Goal: Transaction & Acquisition: Purchase product/service

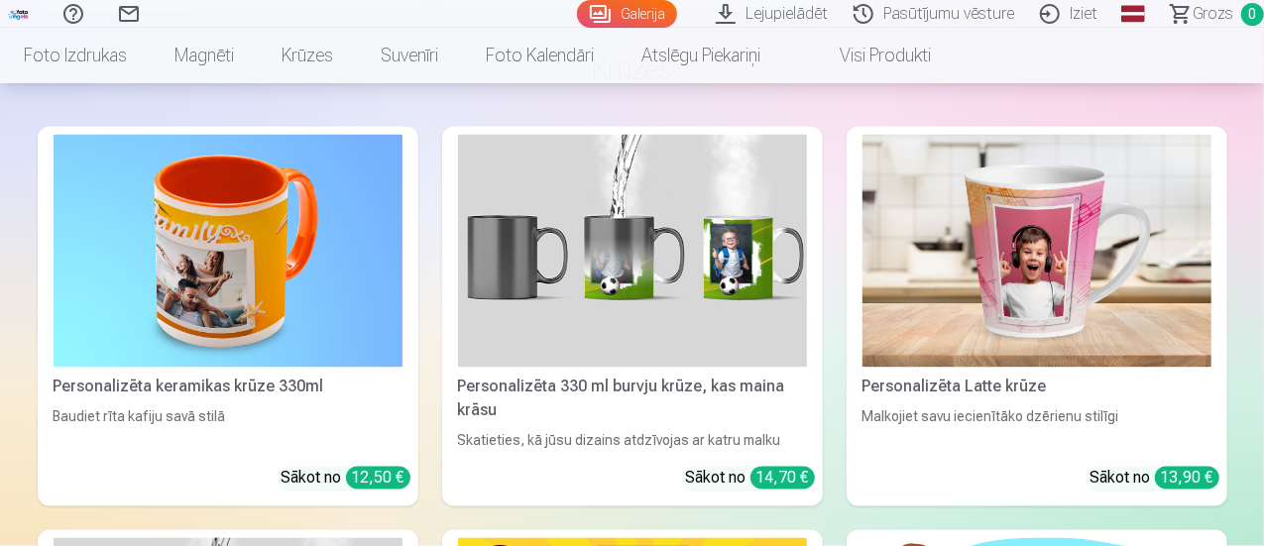
scroll to position [5653, 0]
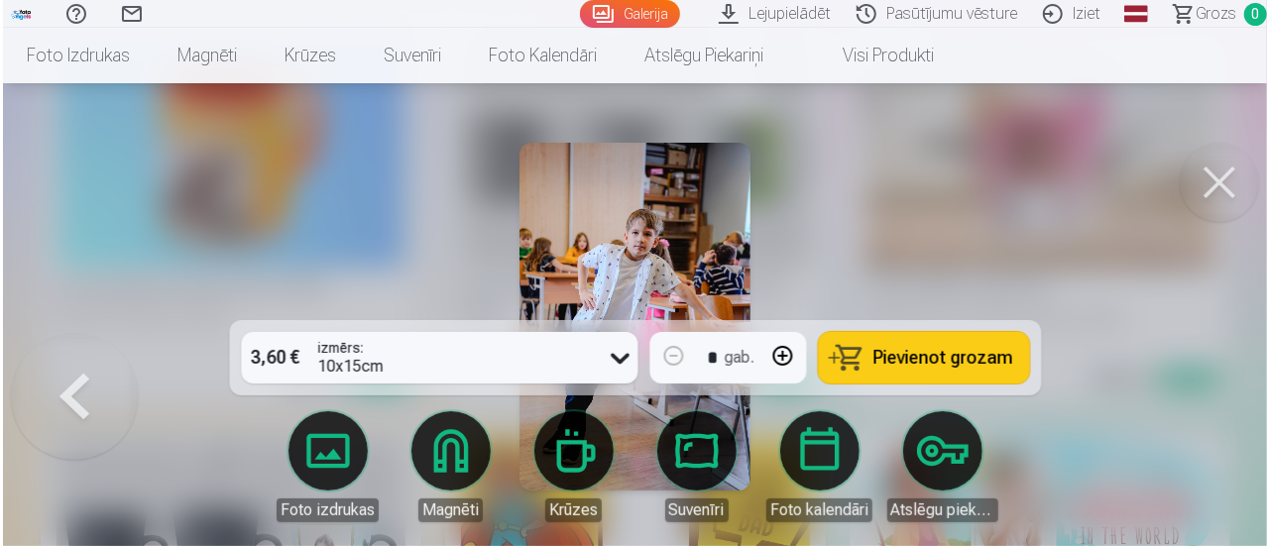
scroll to position [5672, 0]
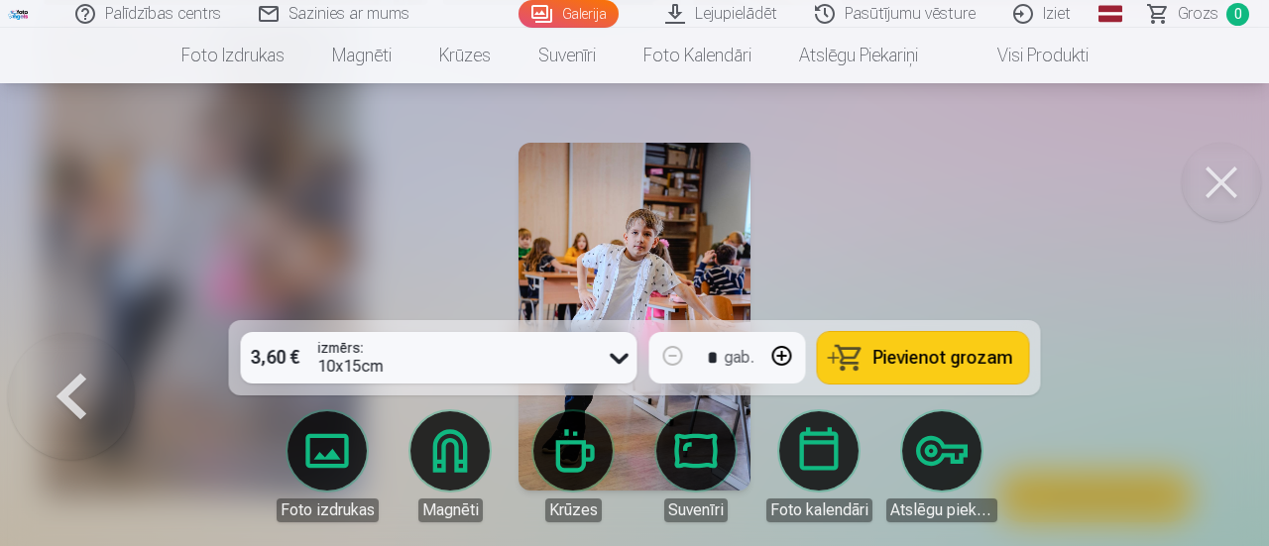
click at [916, 362] on span "Pievienot grozam" at bounding box center [944, 358] width 140 height 18
click at [180, 162] on div at bounding box center [634, 273] width 1269 height 546
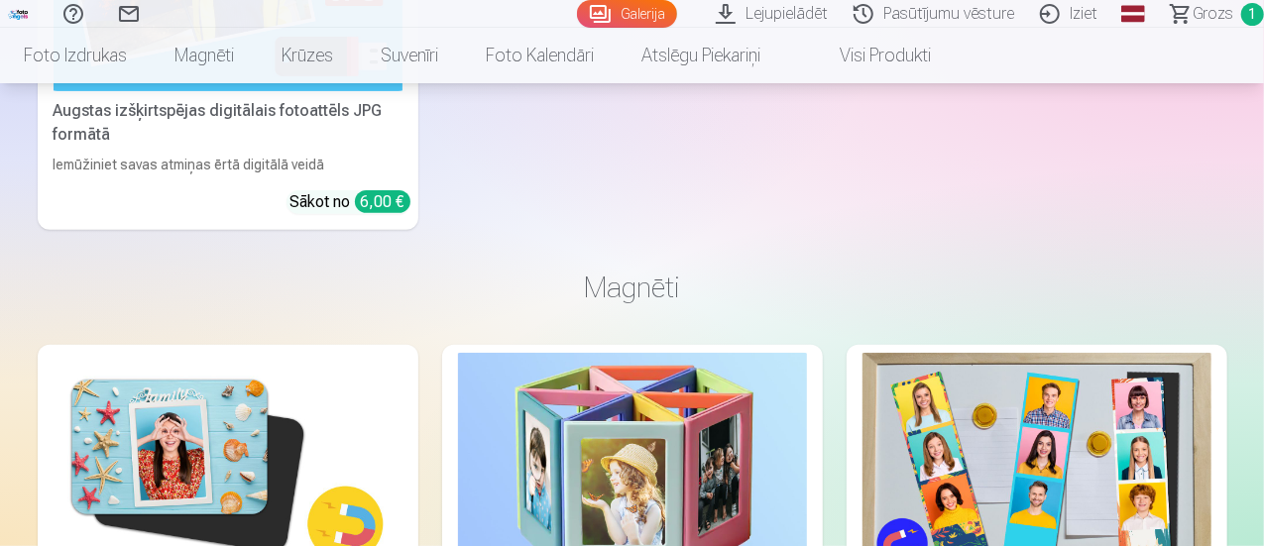
scroll to position [3868, 0]
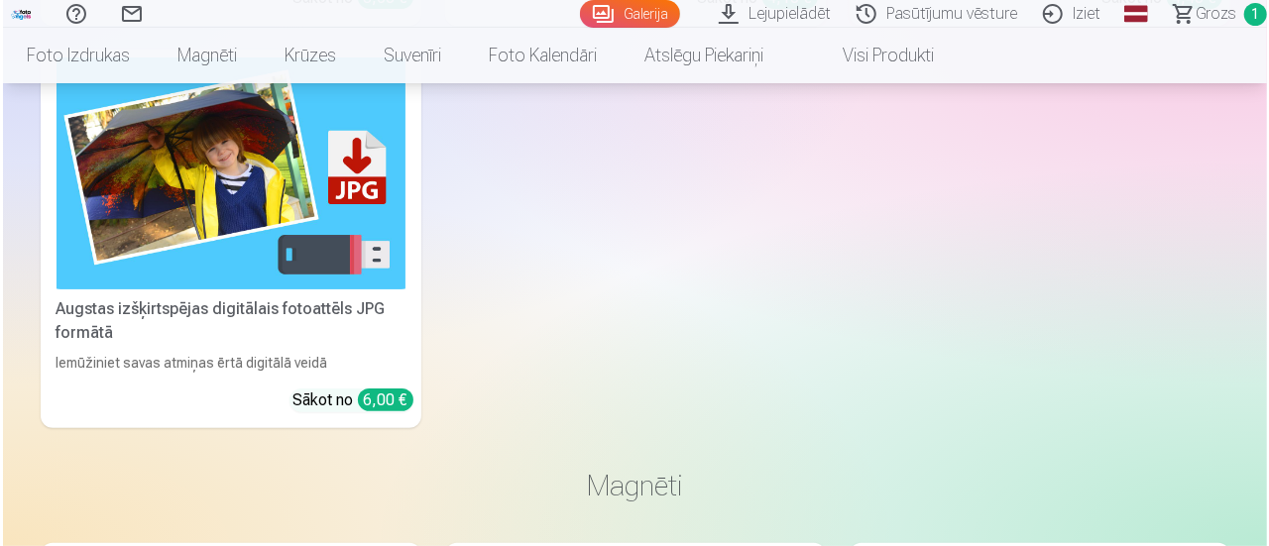
scroll to position [3880, 0]
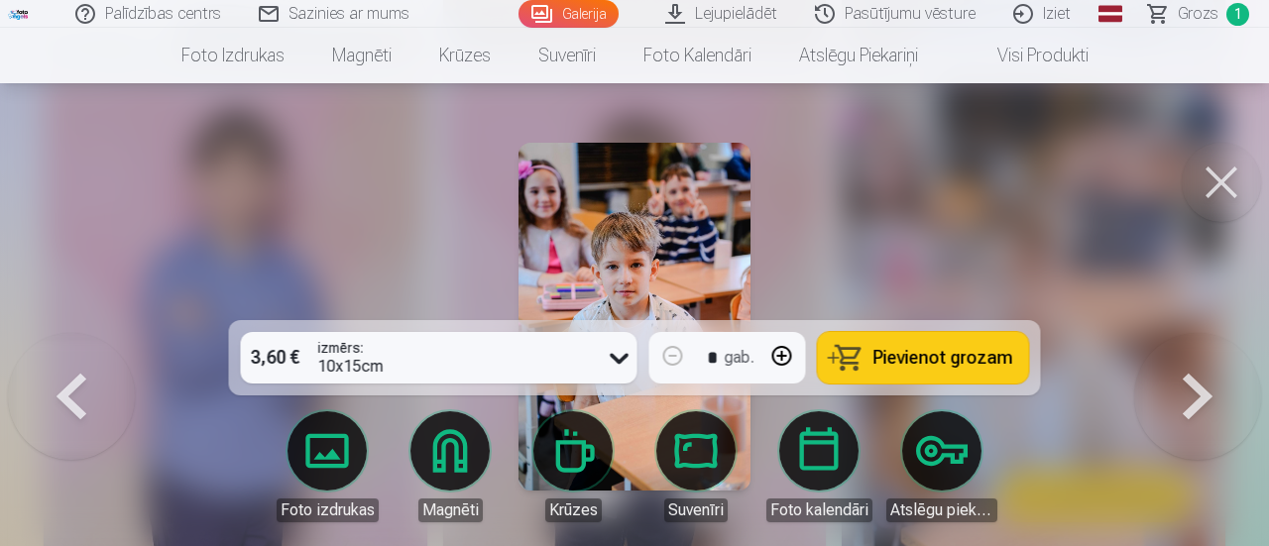
click at [934, 366] on span "Pievienot grozam" at bounding box center [944, 358] width 140 height 18
click at [1206, 19] on span "Grozs" at bounding box center [1198, 14] width 41 height 24
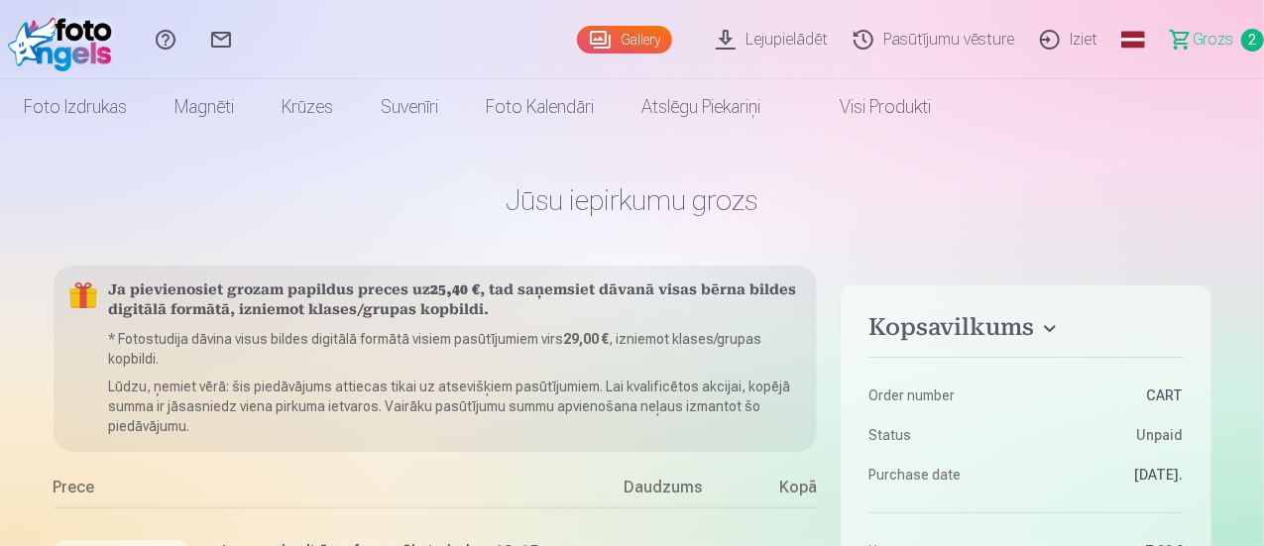
click at [577, 48] on link "Gallery" at bounding box center [624, 40] width 95 height 28
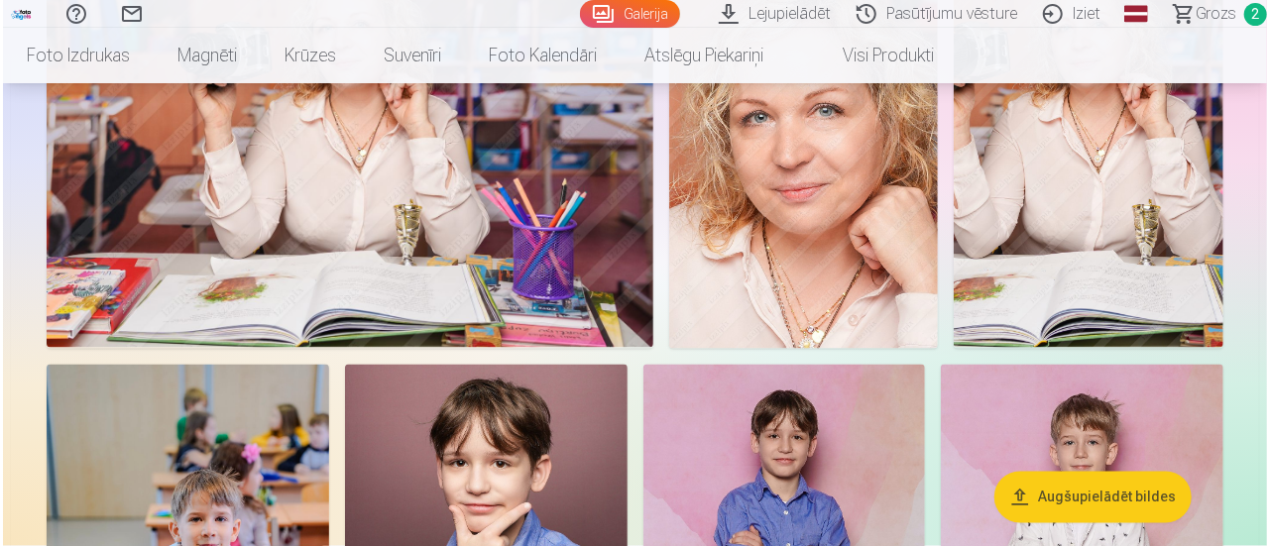
scroll to position [1692, 0]
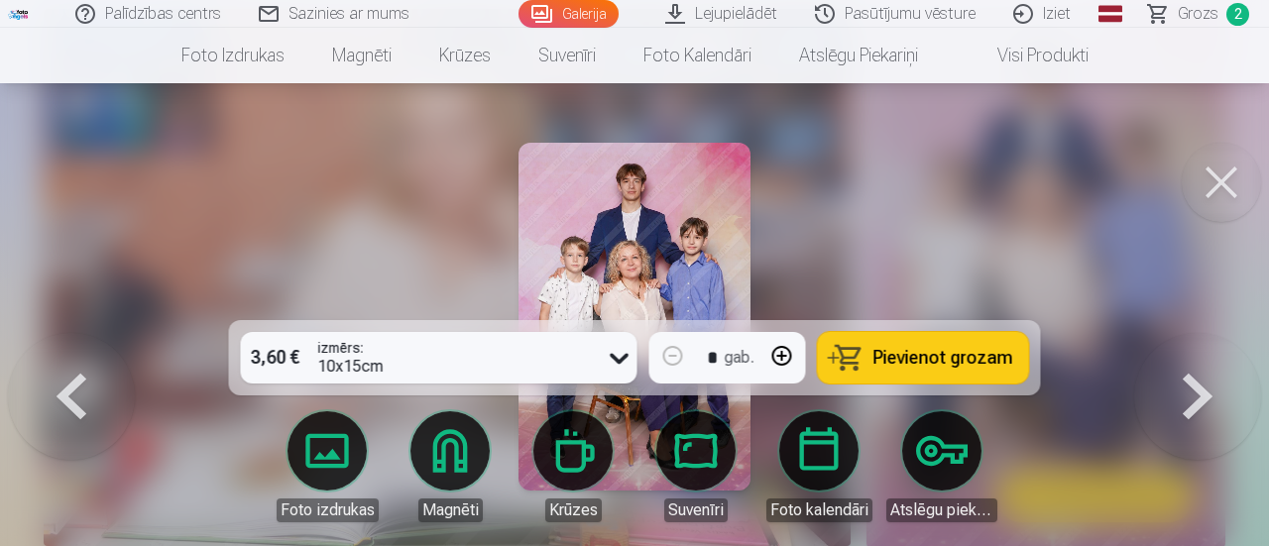
click at [777, 352] on button at bounding box center [783, 356] width 48 height 48
click at [956, 367] on span "Pievienot grozam" at bounding box center [944, 358] width 140 height 18
type input "*"
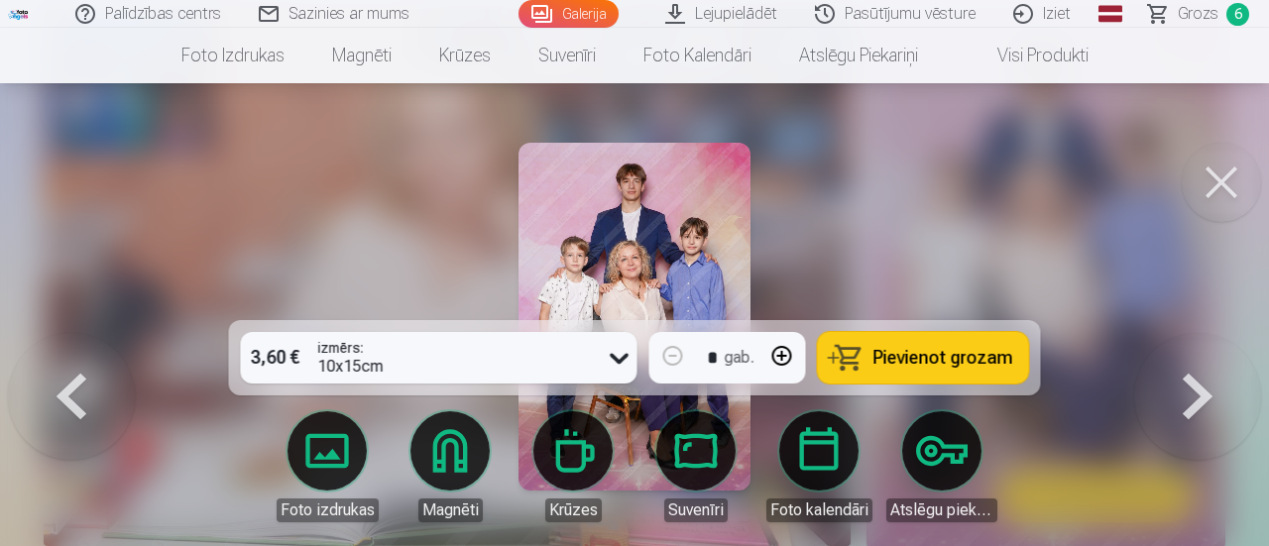
click at [581, 8] on link "Galerija" at bounding box center [569, 14] width 100 height 28
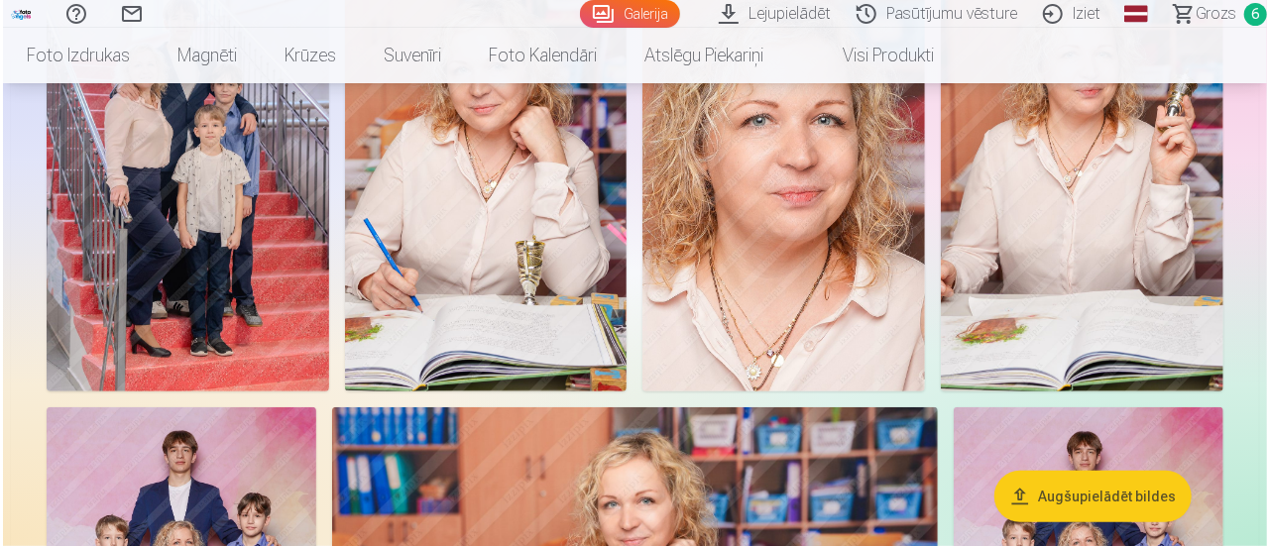
scroll to position [397, 0]
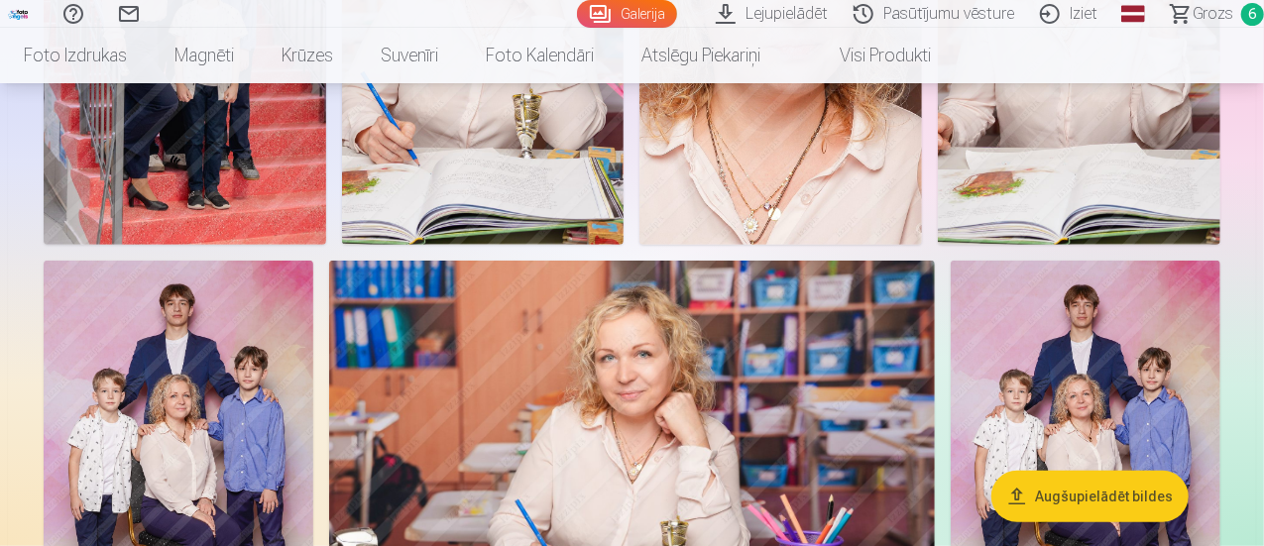
click at [1101, 487] on button "Augšupielādēt bildes" at bounding box center [1090, 497] width 197 height 52
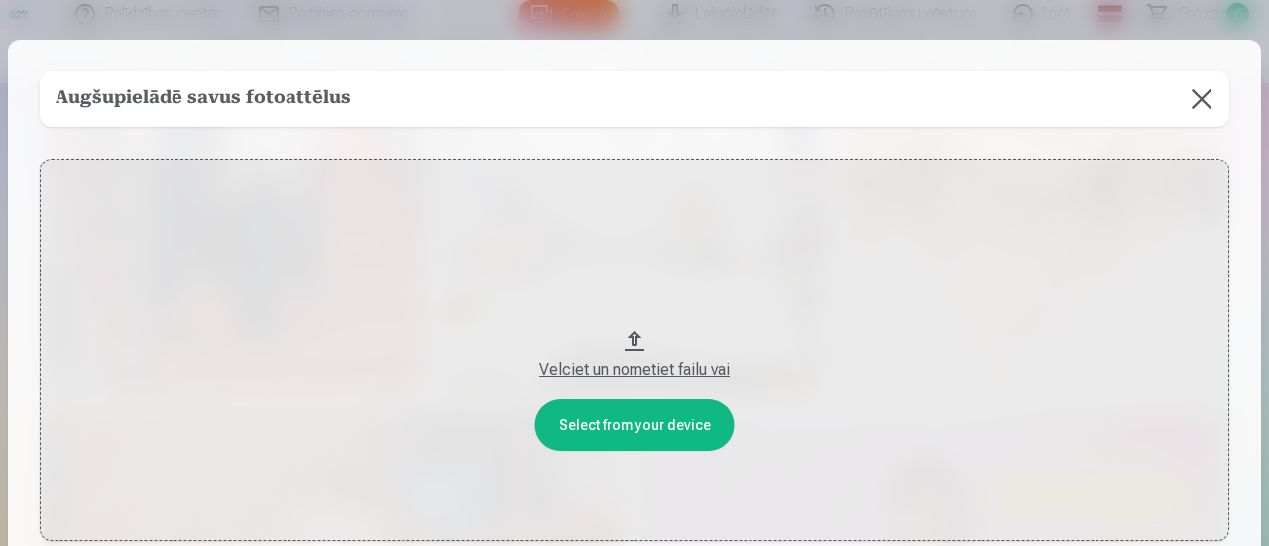
click at [647, 417] on button "Velciet un nometiet failu vai" at bounding box center [635, 350] width 1190 height 383
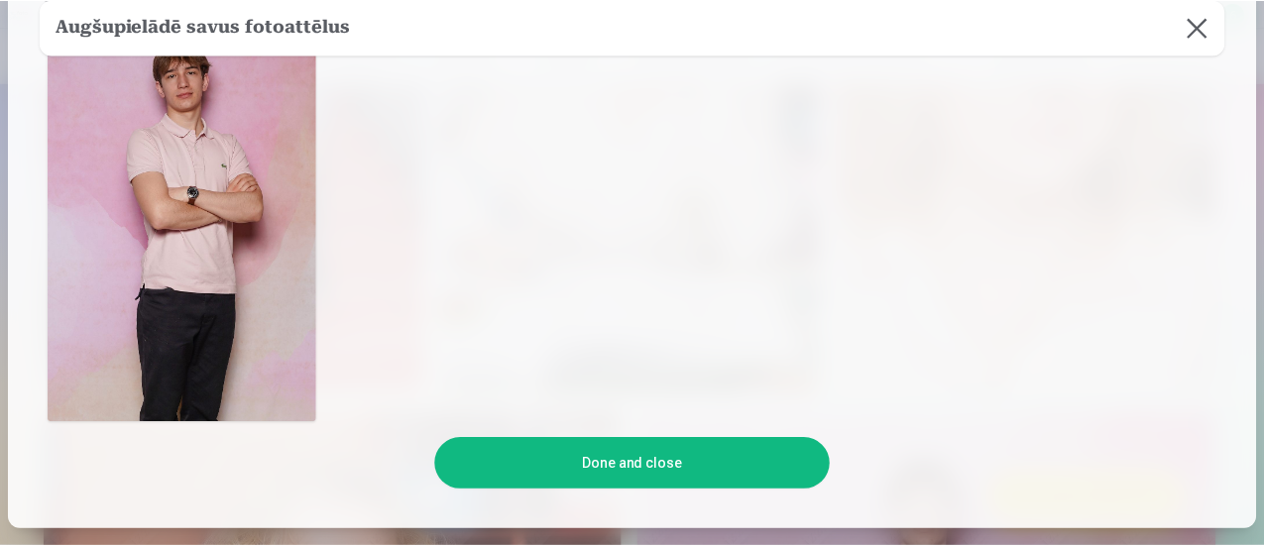
scroll to position [451, 0]
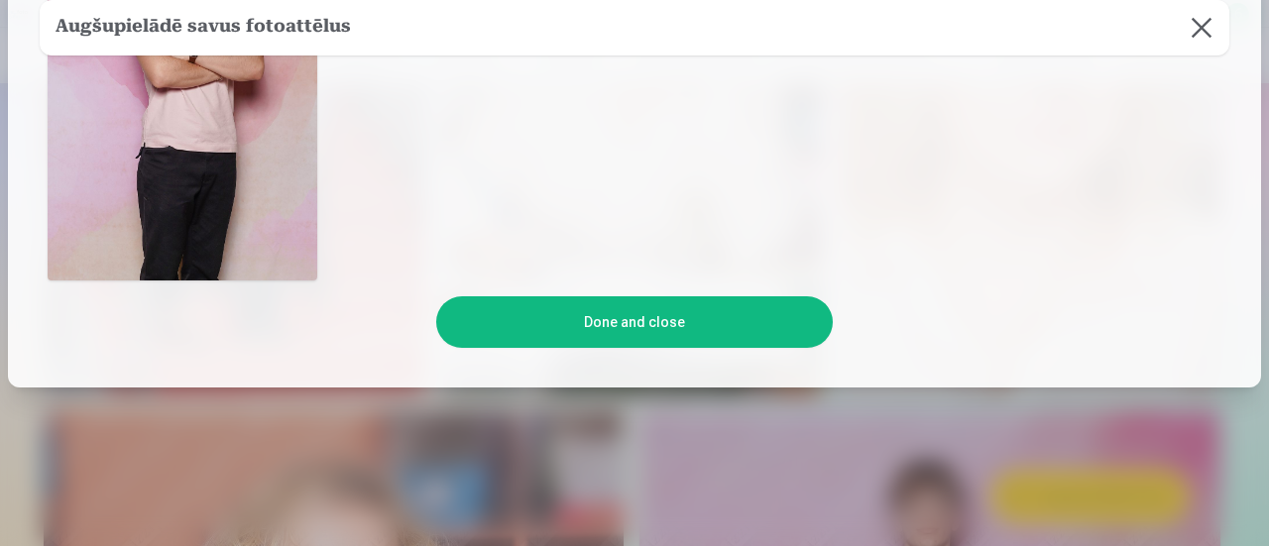
click at [674, 320] on button "Done and close" at bounding box center [634, 323] width 397 height 52
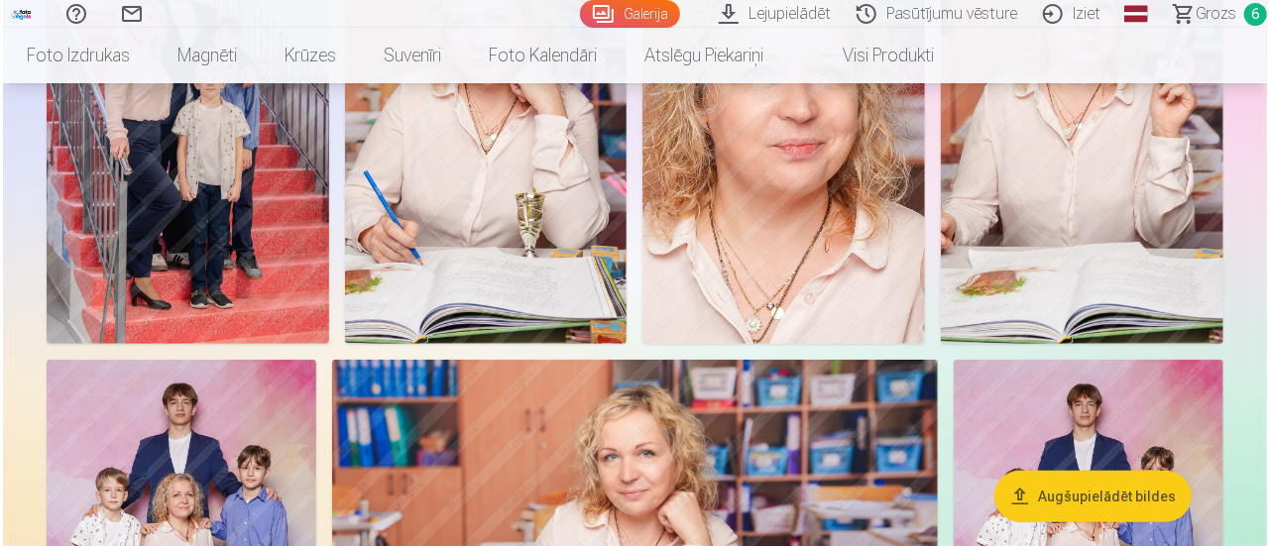
scroll to position [0, 0]
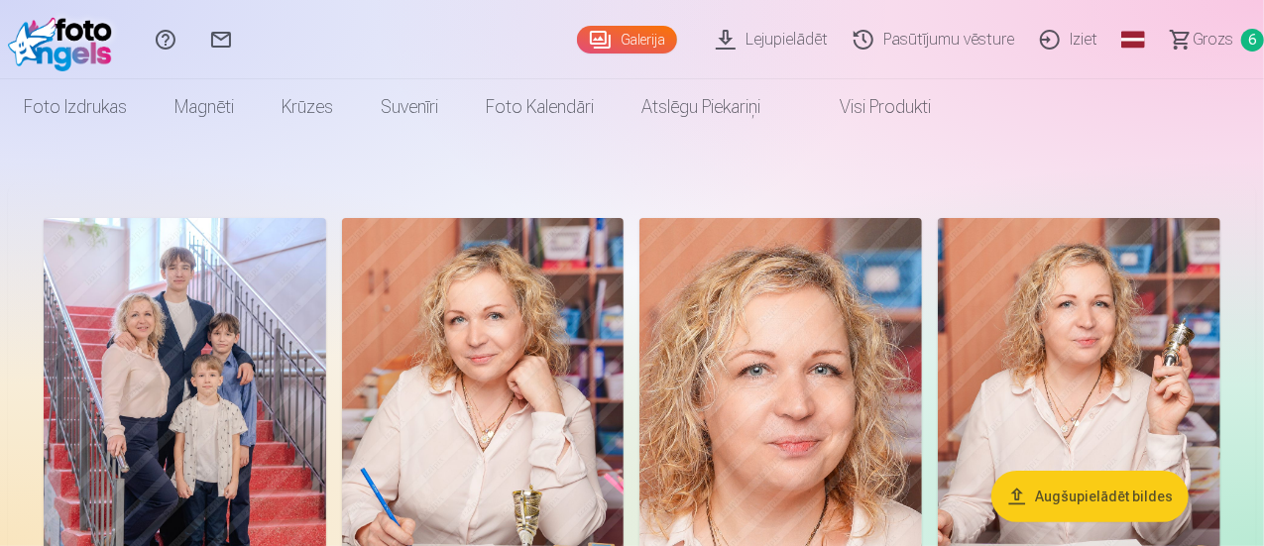
click at [1125, 507] on button "Augšupielādēt bildes" at bounding box center [1090, 497] width 197 height 52
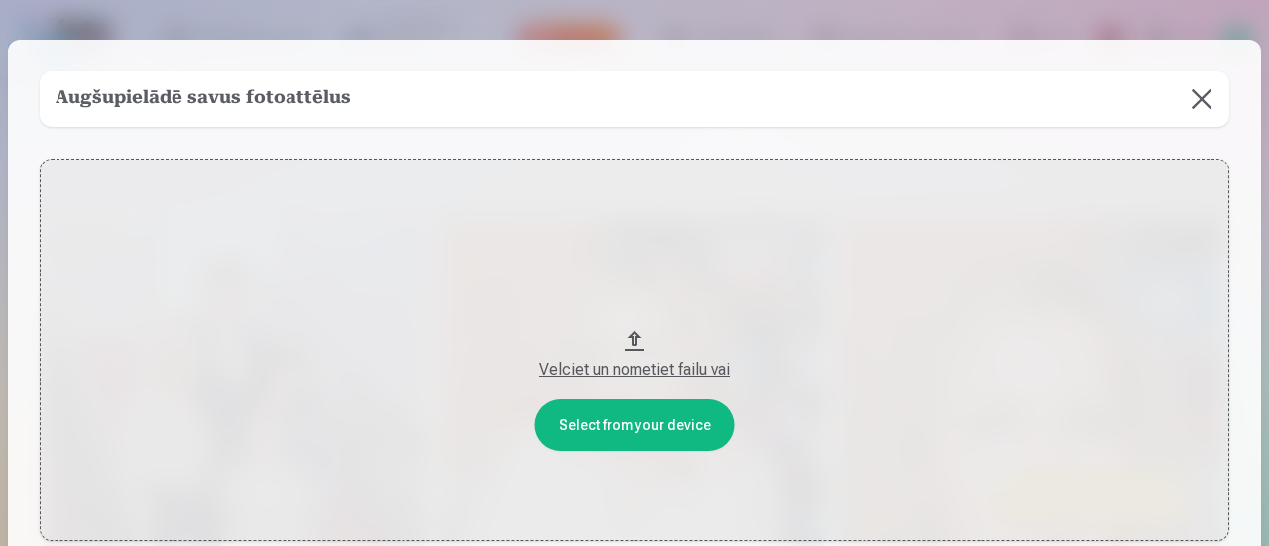
click at [657, 422] on button "Velciet un nometiet failu vai" at bounding box center [635, 350] width 1190 height 383
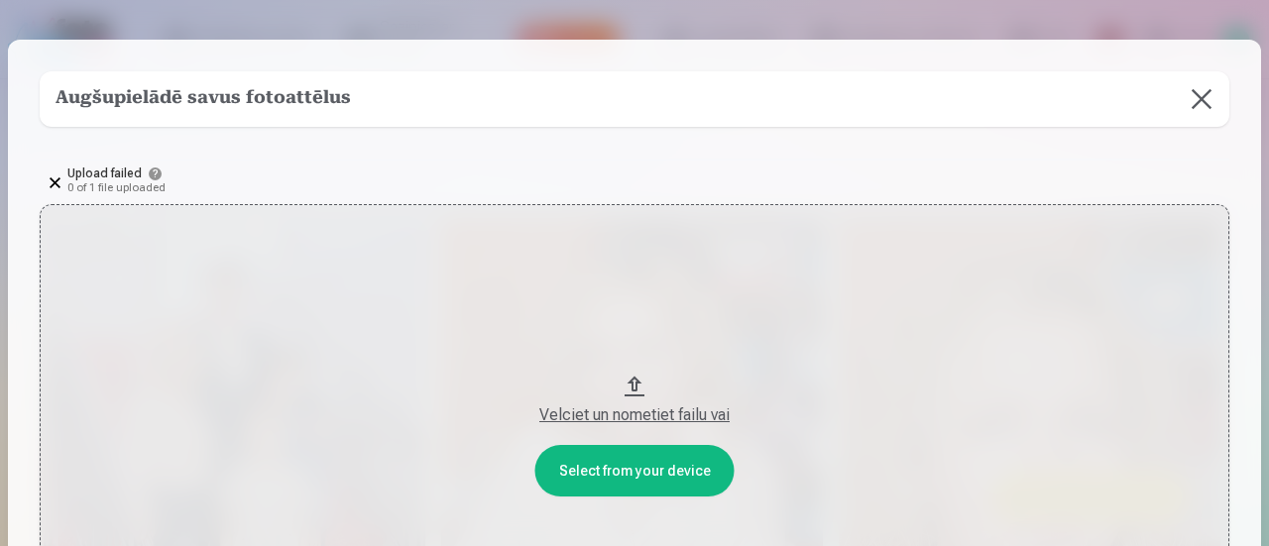
click at [630, 419] on div "Velciet un nometiet failu vai" at bounding box center [635, 416] width 1150 height 24
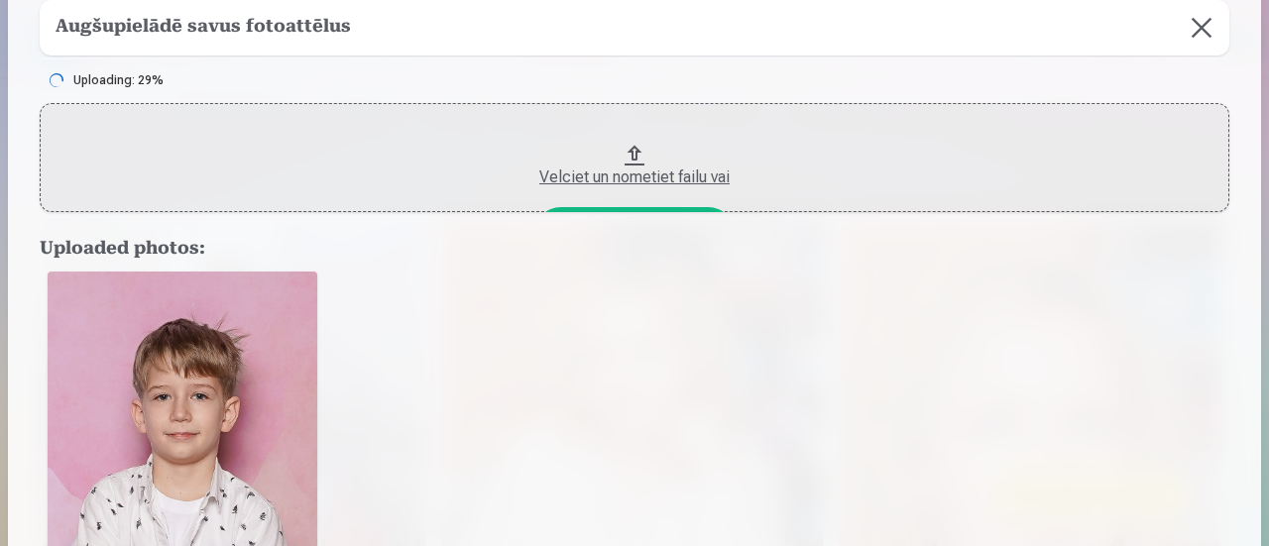
scroll to position [99, 0]
click at [651, 176] on div "Velciet un nometiet failu vai" at bounding box center [635, 180] width 1150 height 24
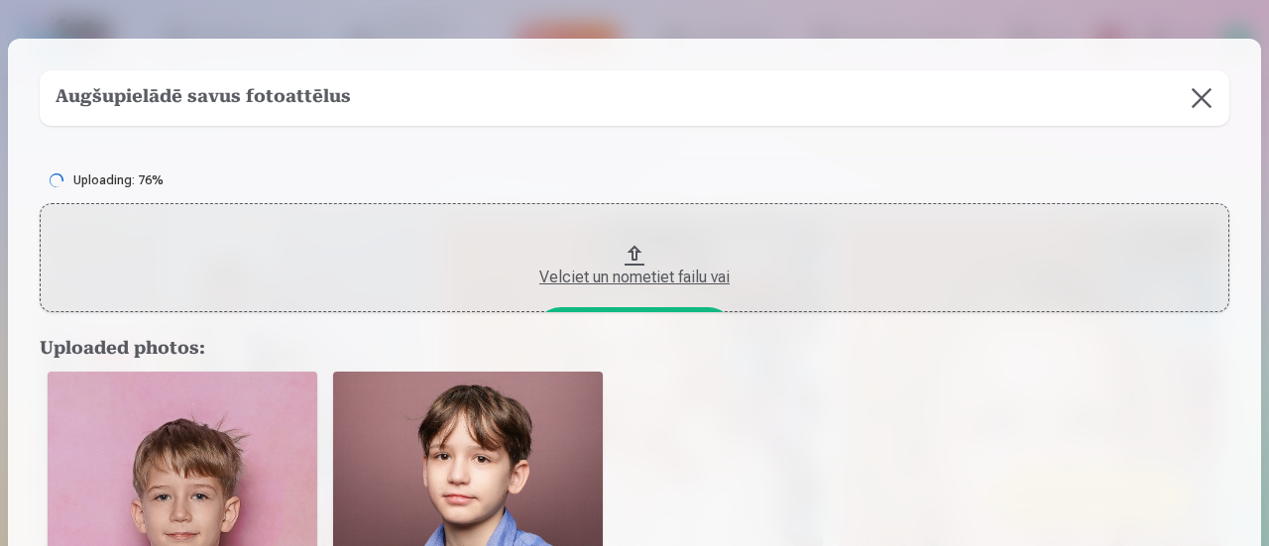
scroll to position [0, 0]
click at [658, 269] on div "Velciet un nometiet failu vai" at bounding box center [635, 279] width 1150 height 24
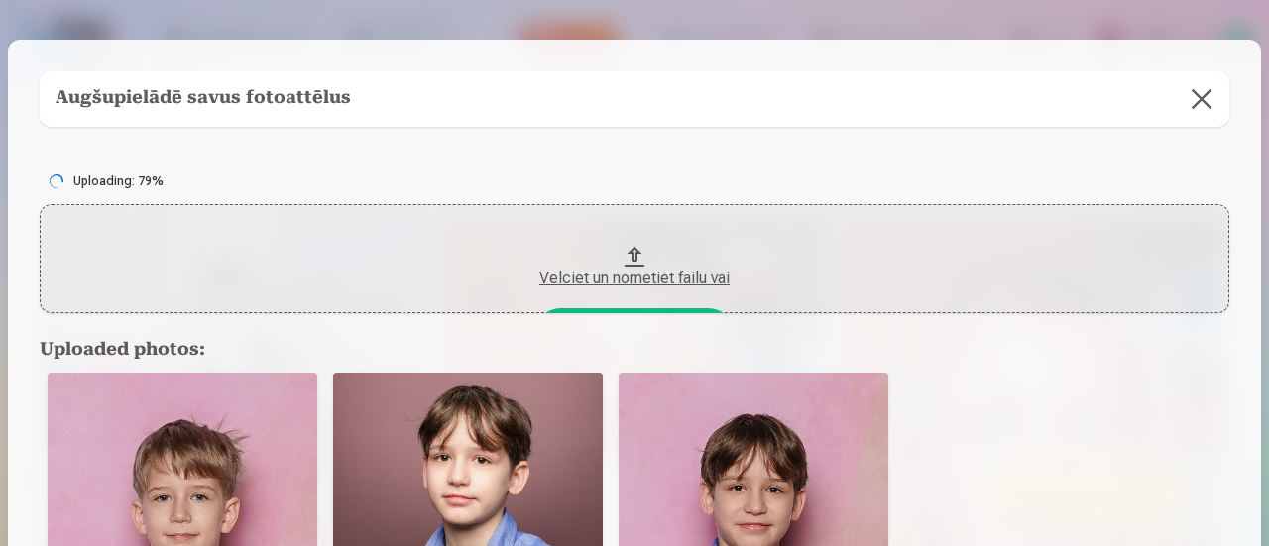
click at [660, 275] on div "Velciet un nometiet failu vai" at bounding box center [635, 279] width 1150 height 24
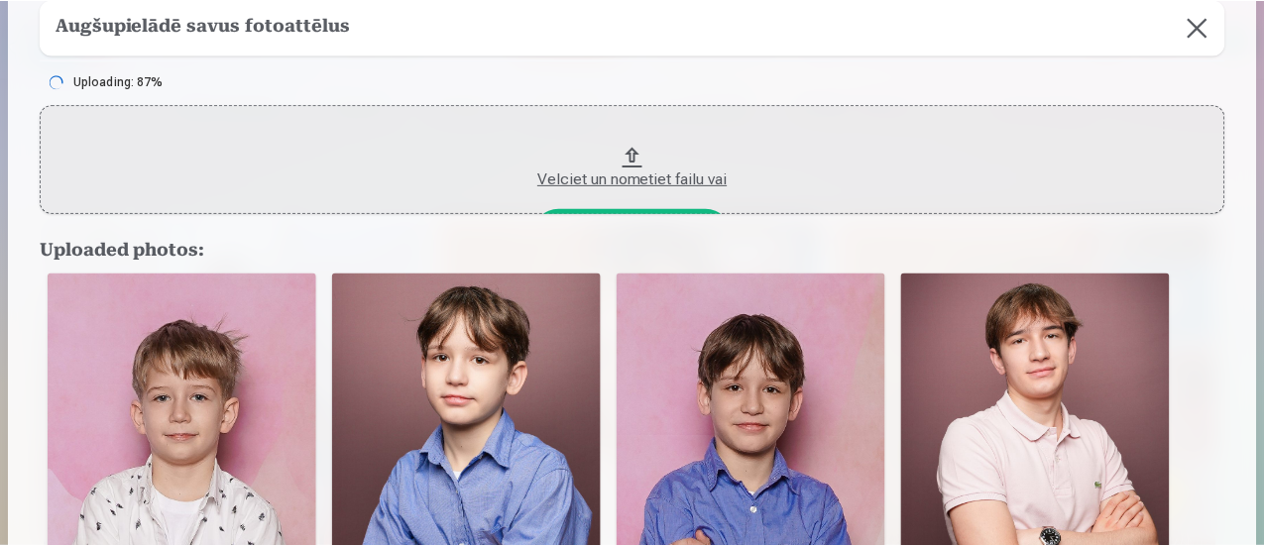
scroll to position [298, 0]
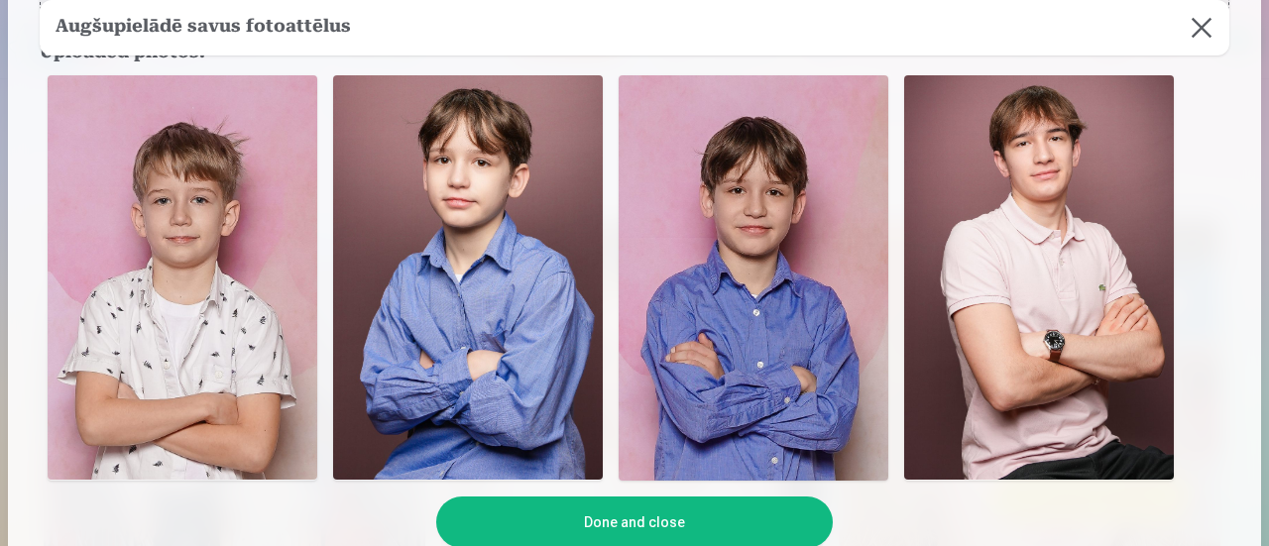
click at [629, 524] on button "Done and close" at bounding box center [634, 523] width 397 height 52
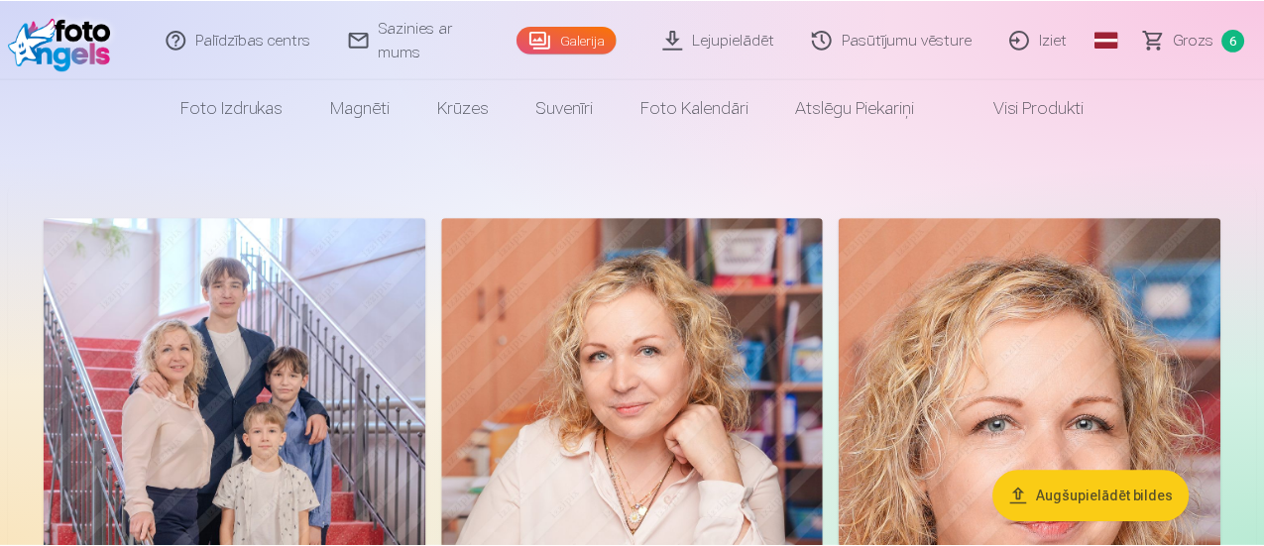
scroll to position [135, 0]
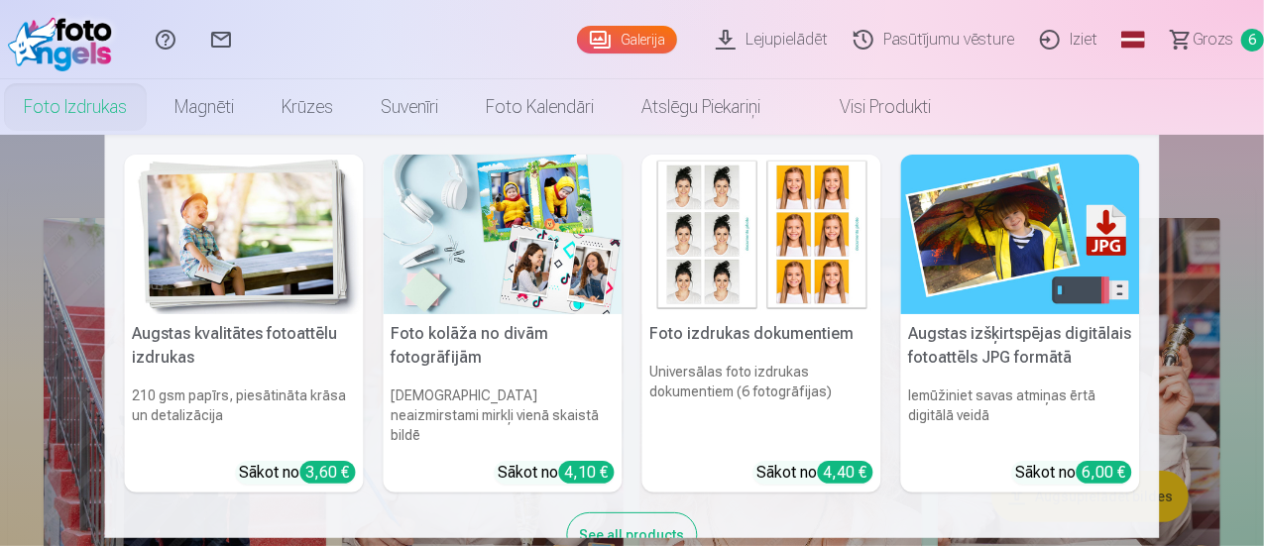
click at [151, 116] on link "Foto izdrukas" at bounding box center [75, 107] width 151 height 56
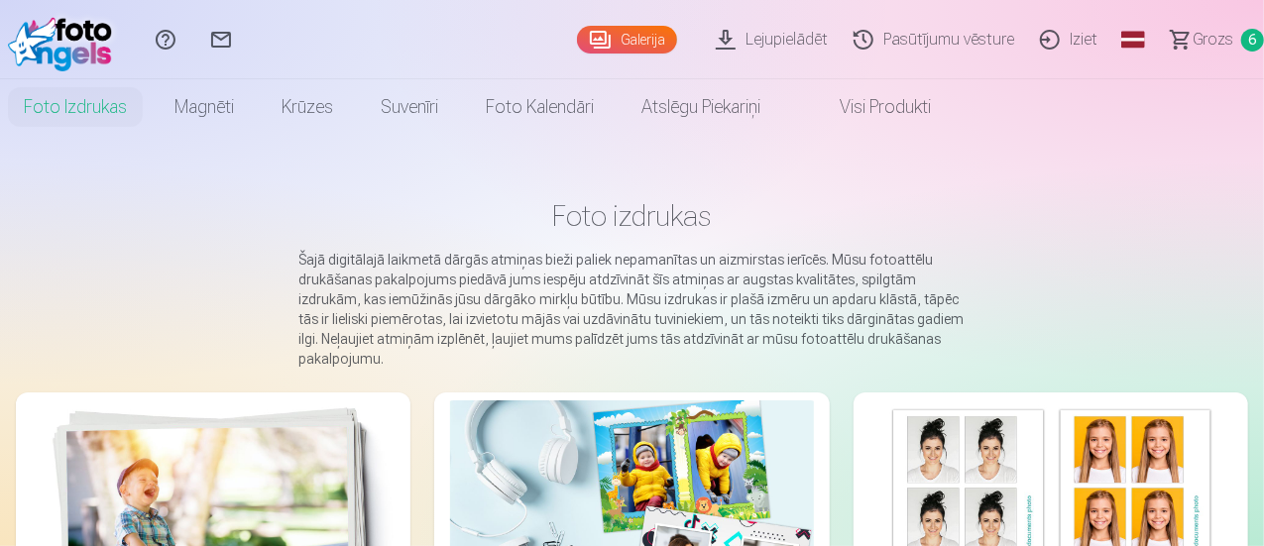
click at [164, 427] on img at bounding box center [213, 522] width 363 height 242
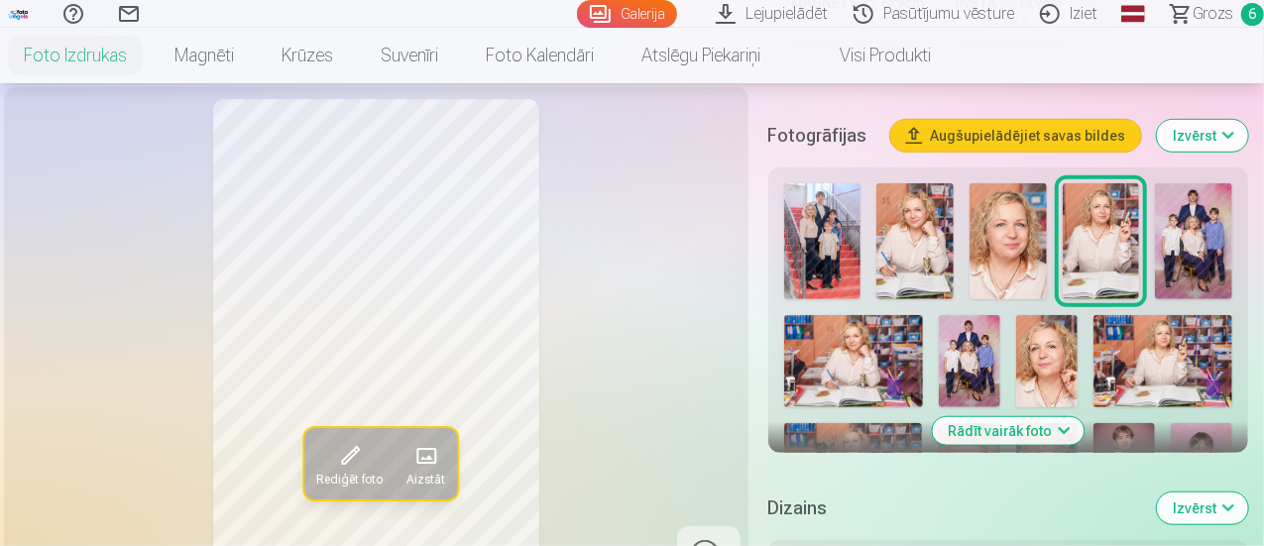
scroll to position [694, 0]
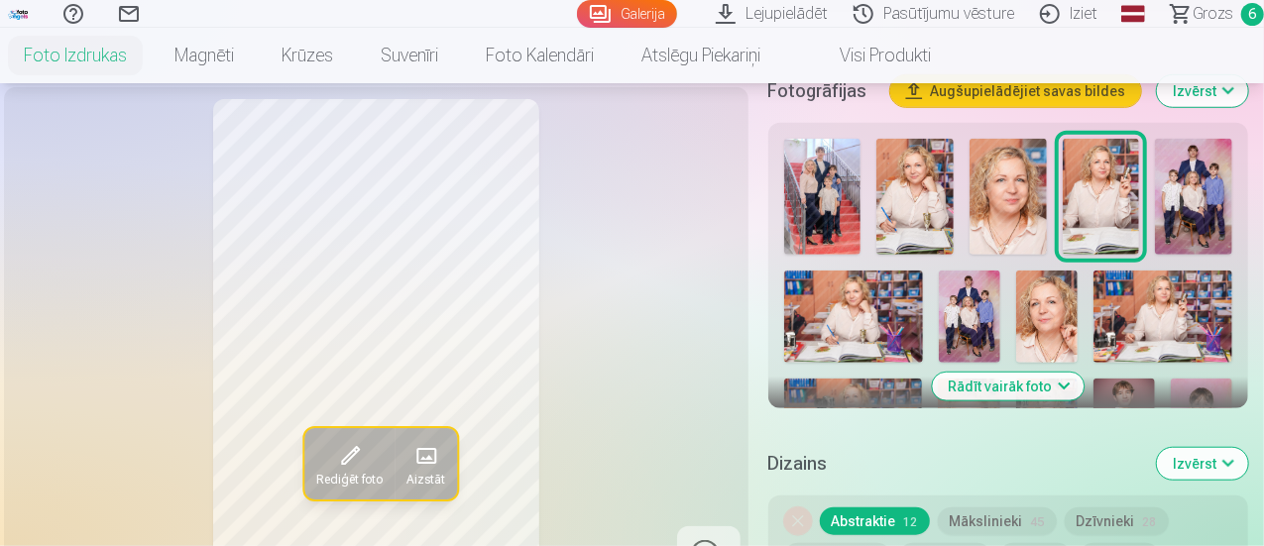
click at [1065, 373] on button "Rādīt vairāk foto" at bounding box center [1008, 387] width 152 height 28
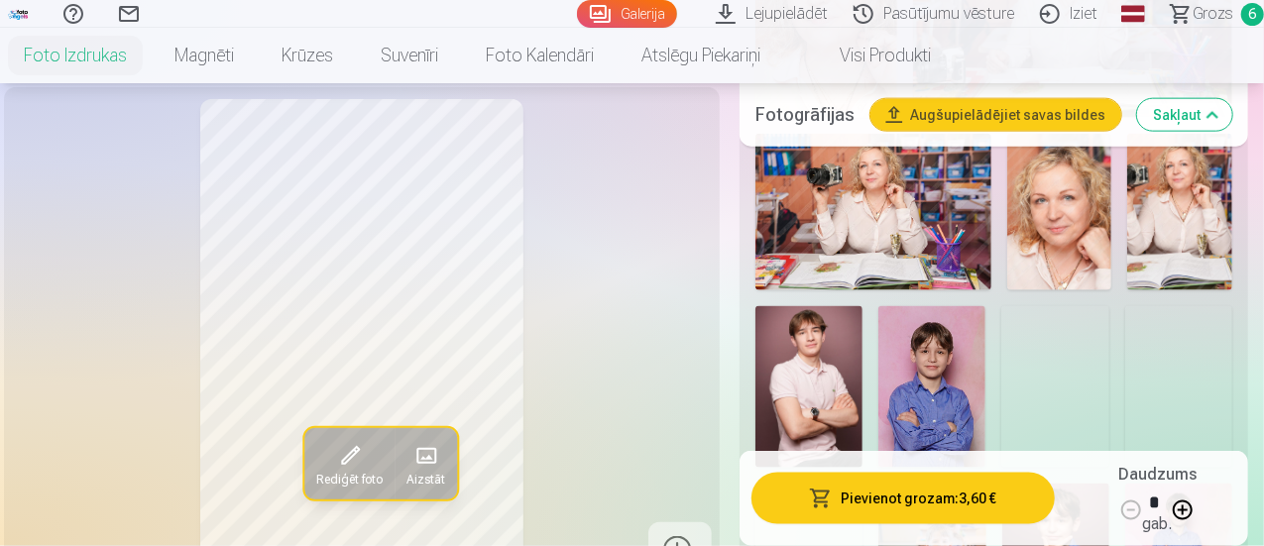
scroll to position [1289, 0]
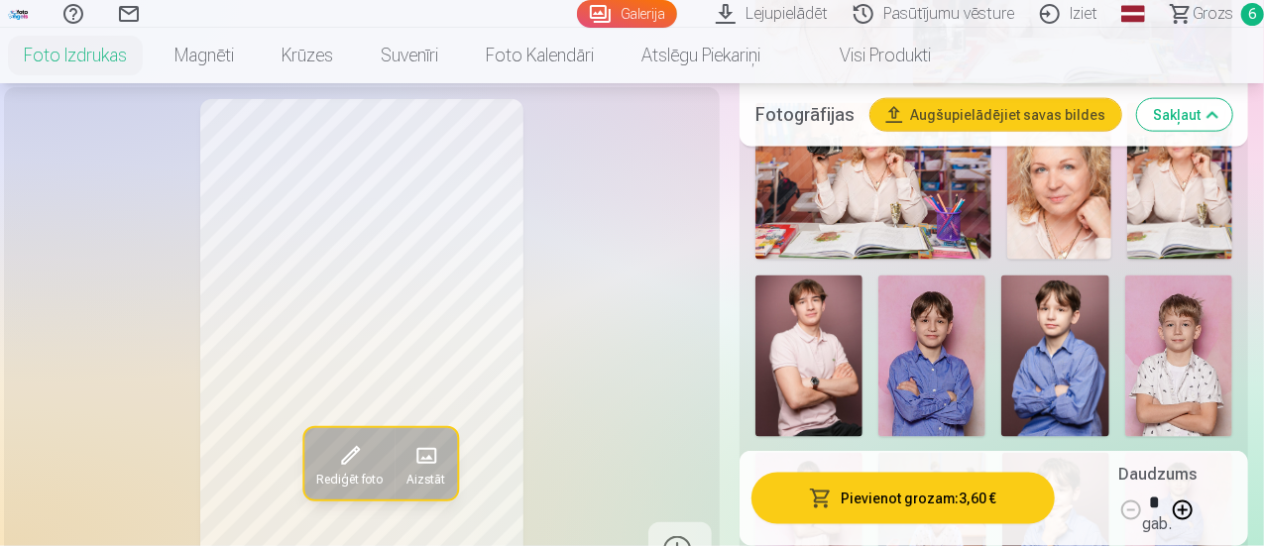
click at [828, 360] on img at bounding box center [809, 356] width 107 height 161
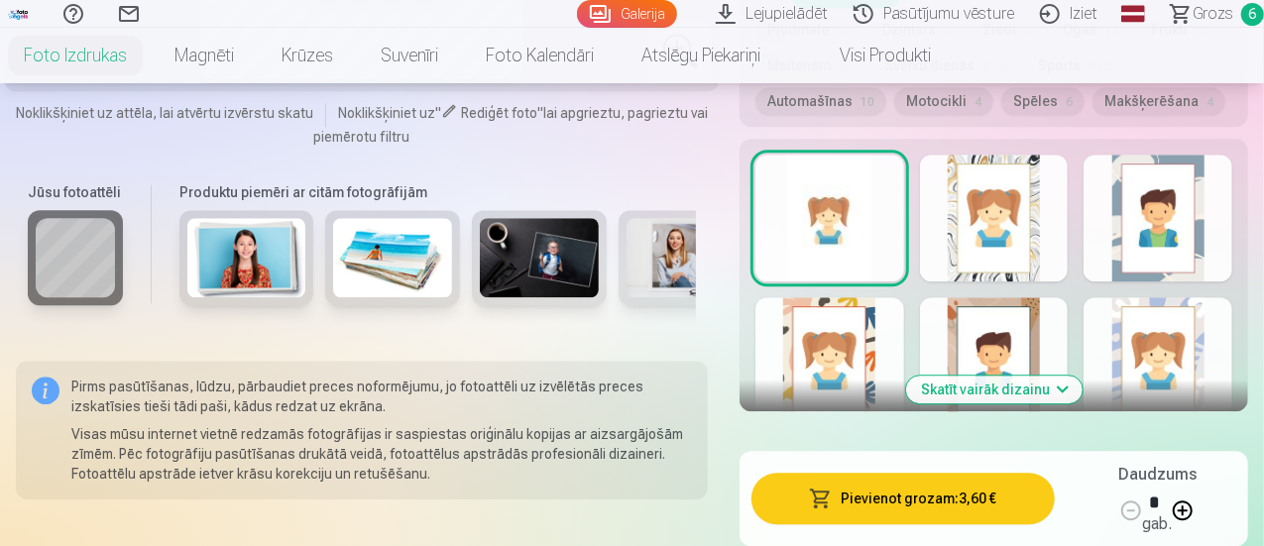
scroll to position [2777, 0]
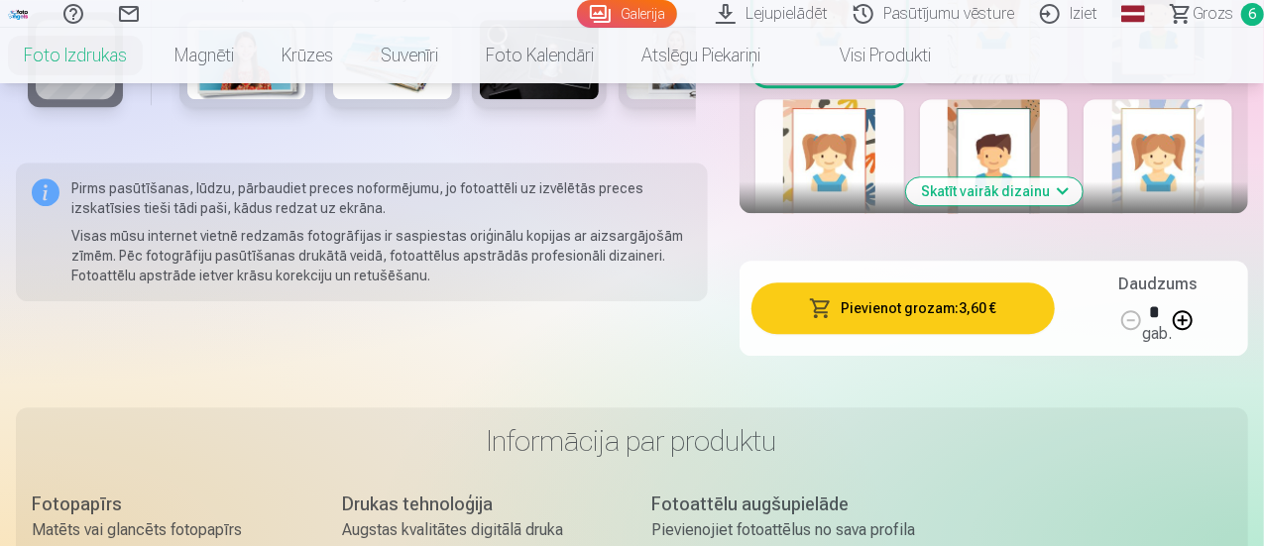
click at [1027, 178] on button "Skatīt vairāk dizainu" at bounding box center [994, 192] width 177 height 28
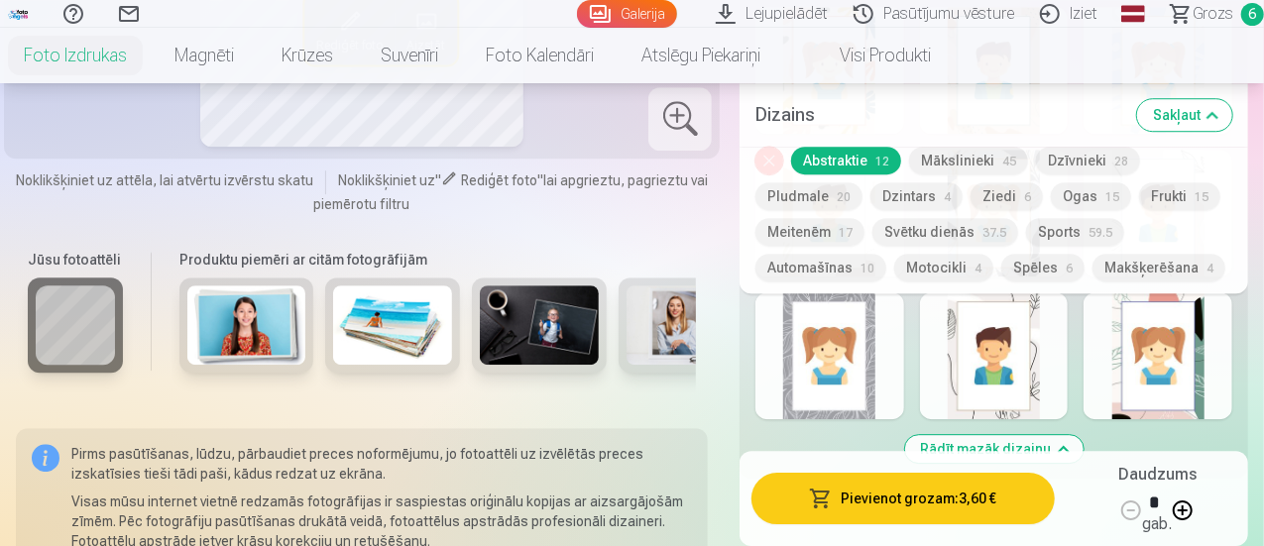
scroll to position [2876, 0]
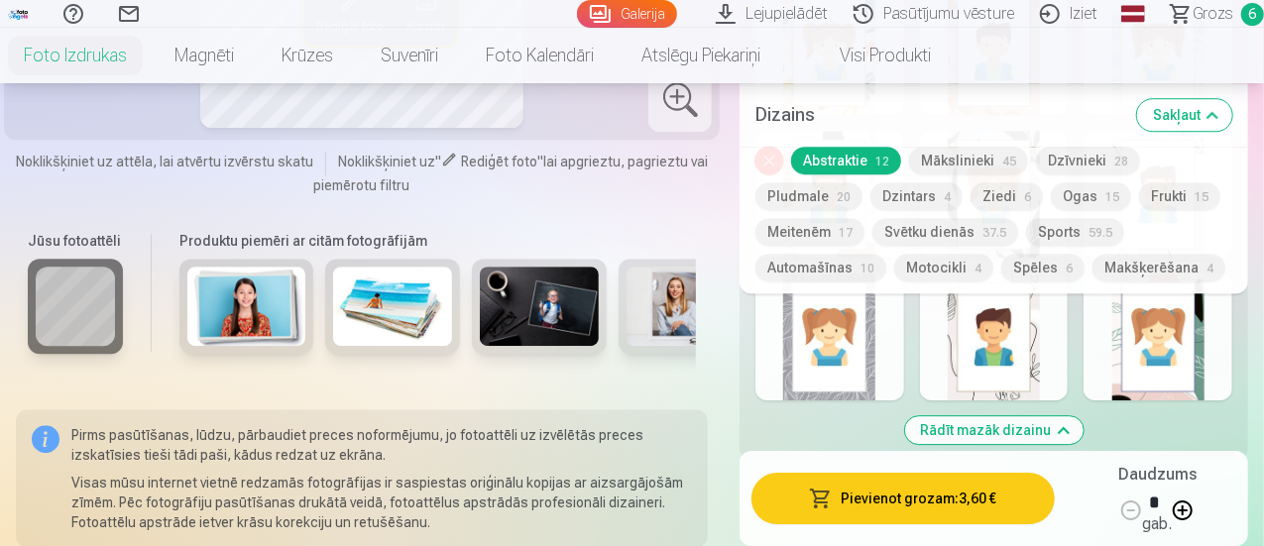
click at [865, 265] on button "Automašīnas 10" at bounding box center [821, 268] width 131 height 28
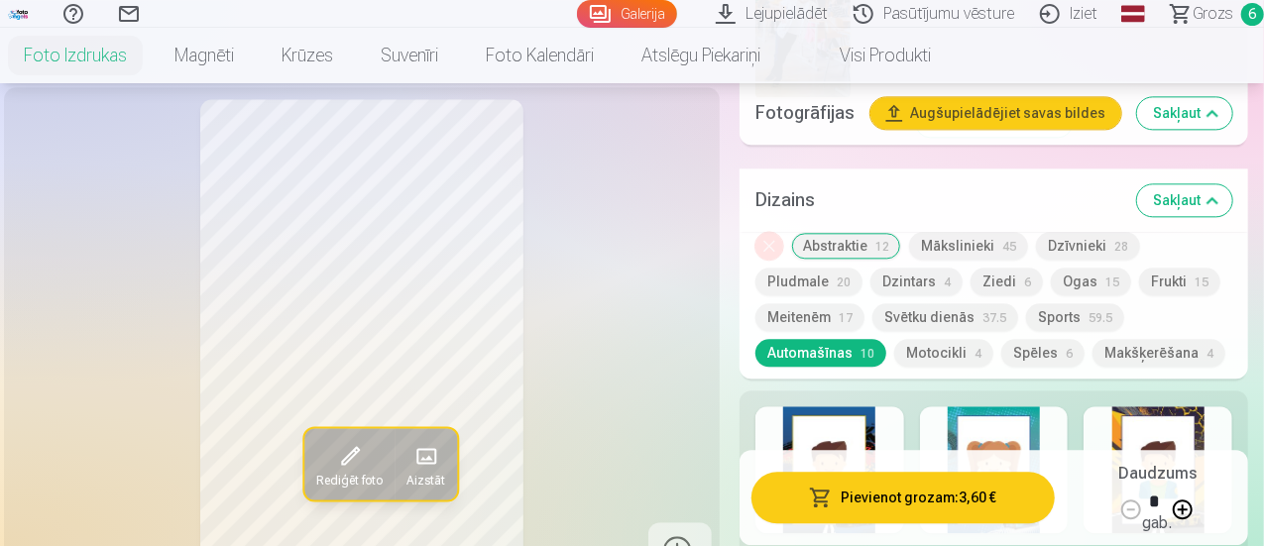
scroll to position [2281, 0]
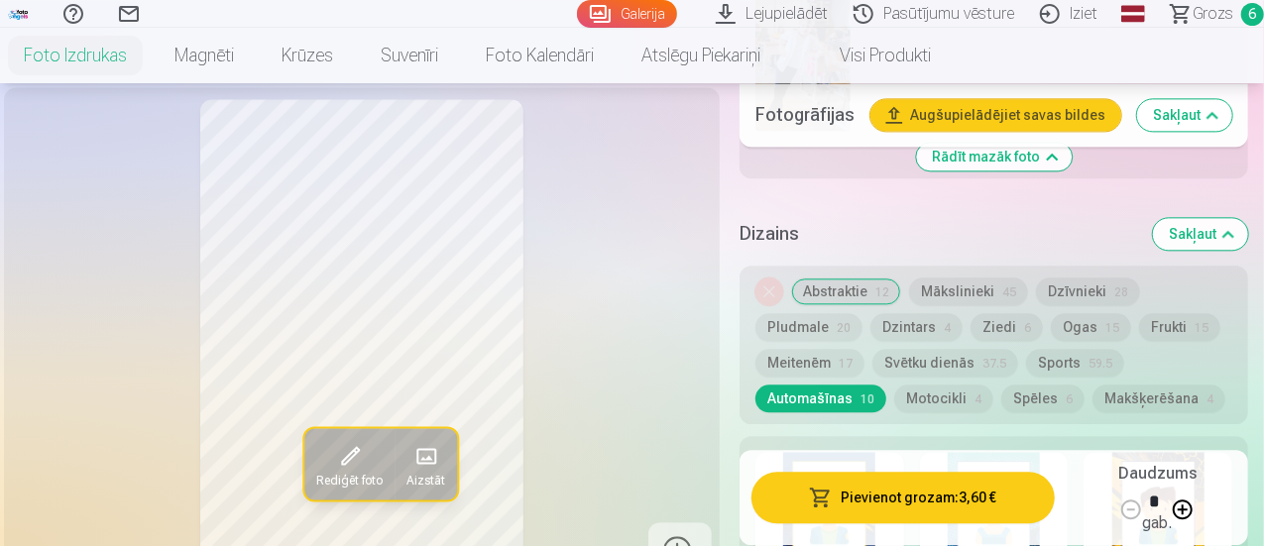
click at [1221, 218] on button "Sakļaut" at bounding box center [1200, 234] width 95 height 32
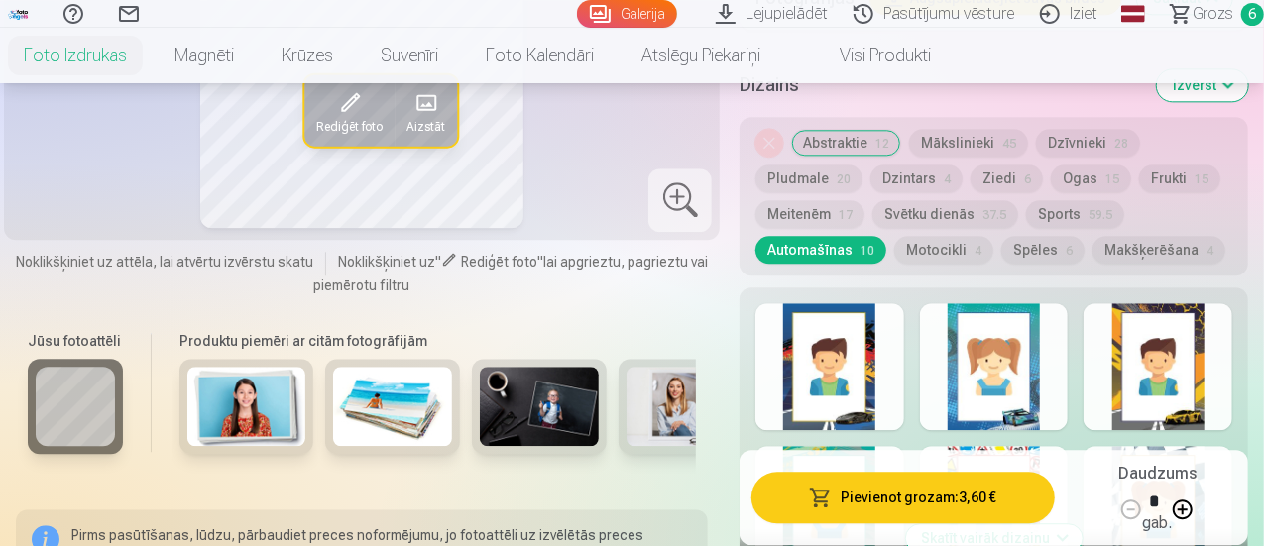
scroll to position [2429, 0]
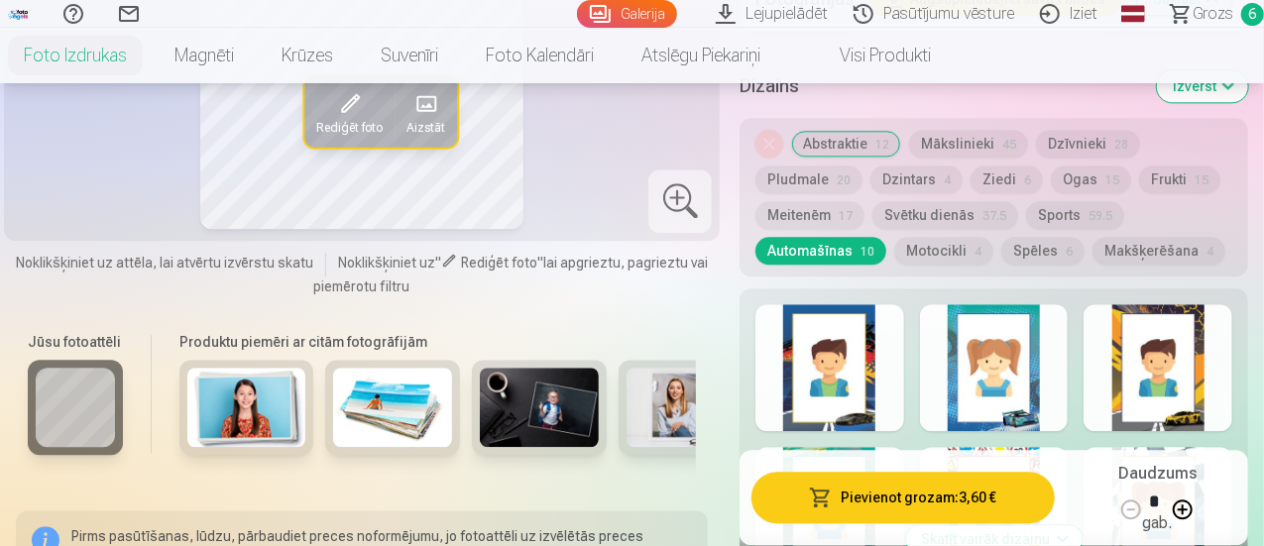
click at [879, 312] on div at bounding box center [830, 367] width 149 height 127
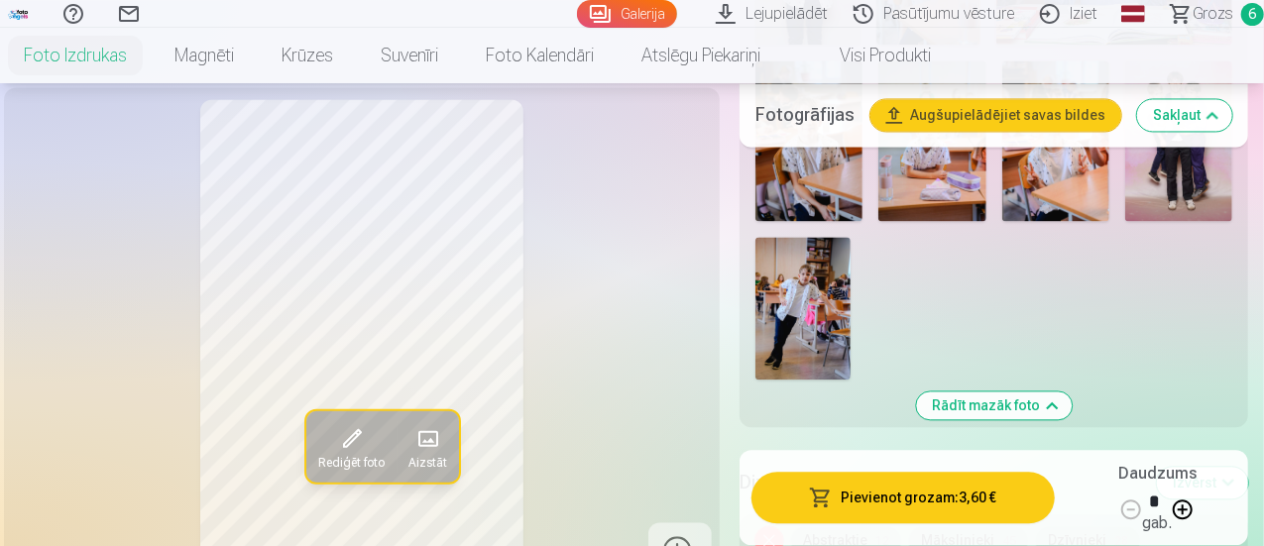
scroll to position [2131, 0]
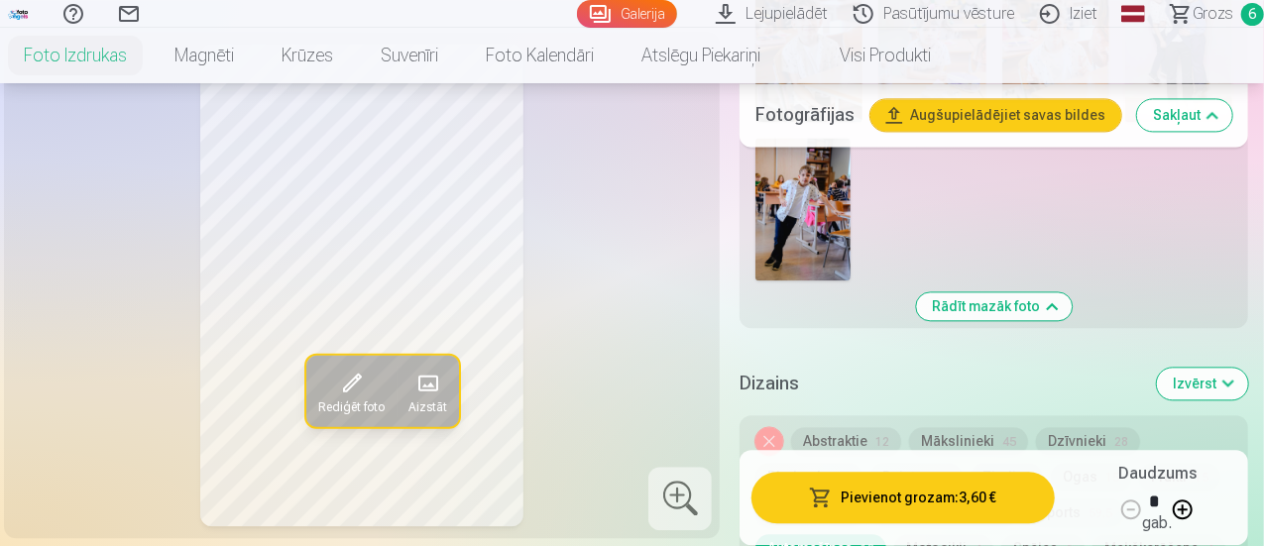
click at [912, 370] on h5 "Dizains" at bounding box center [941, 384] width 402 height 28
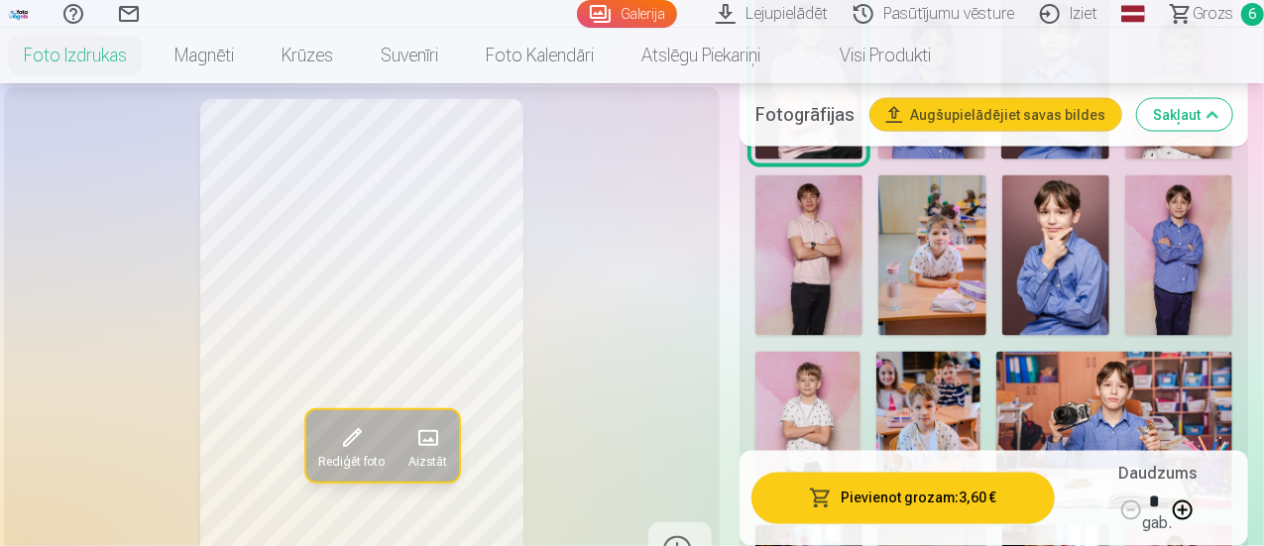
scroll to position [1536, 0]
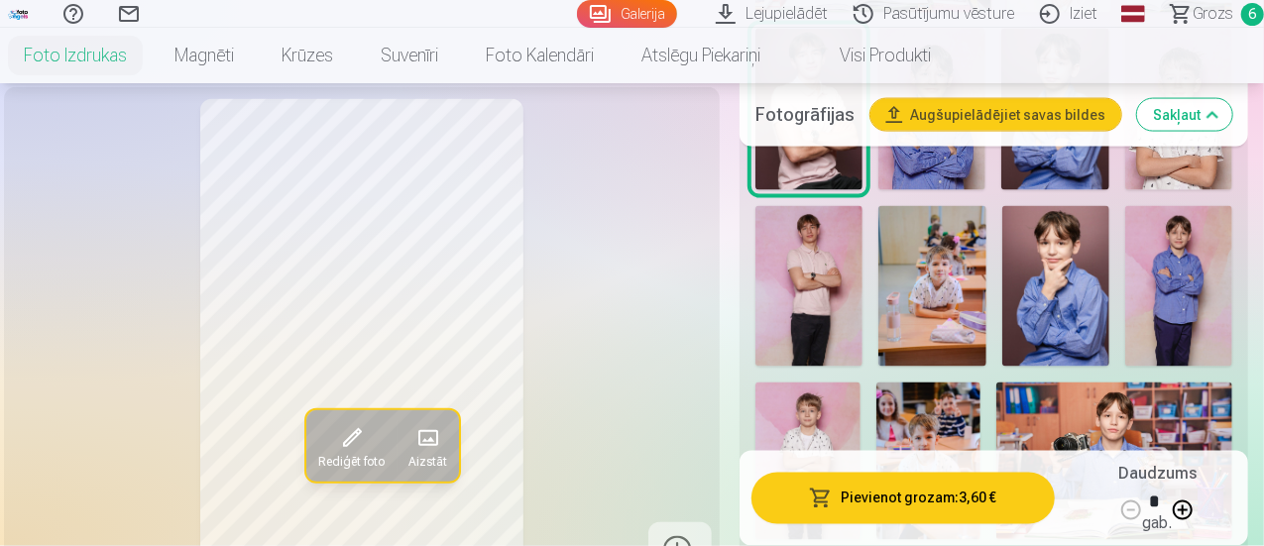
click at [851, 261] on img at bounding box center [809, 286] width 107 height 161
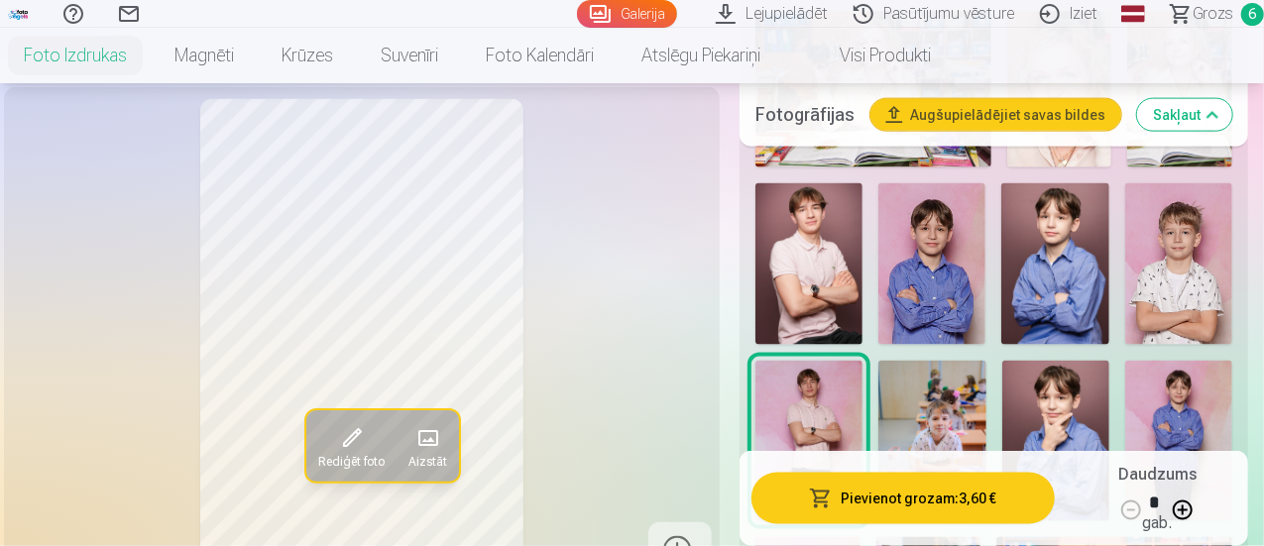
scroll to position [1338, 0]
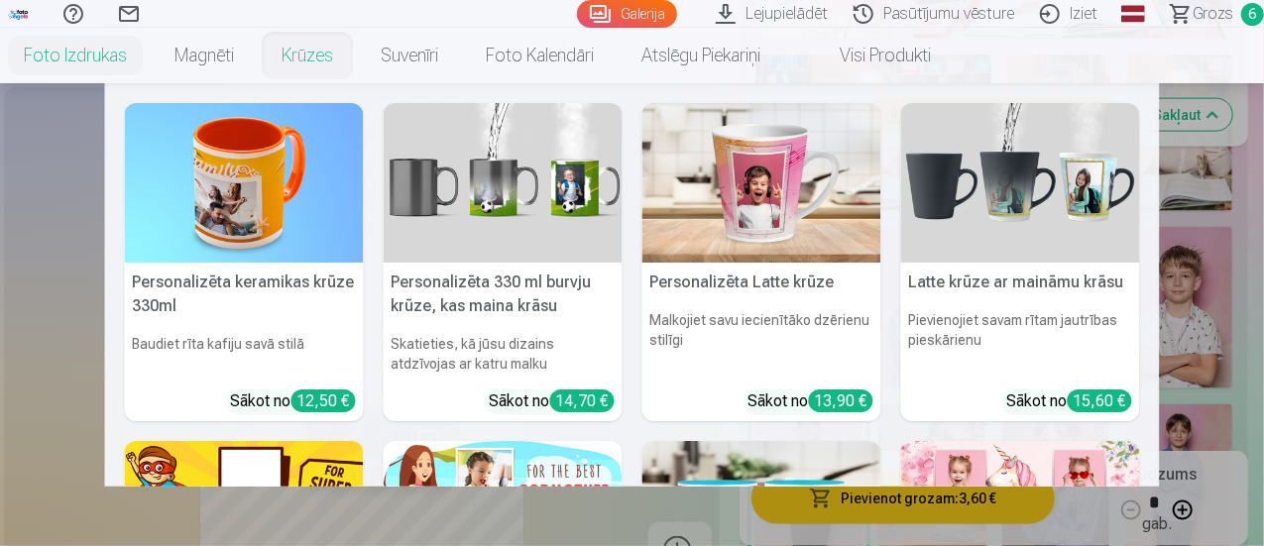
click at [1256, 320] on nav "Personalizēta keramikas krūze 330ml Baudiet rīta kafiju savā stilā Sākot no 12,…" at bounding box center [632, 285] width 1264 height 404
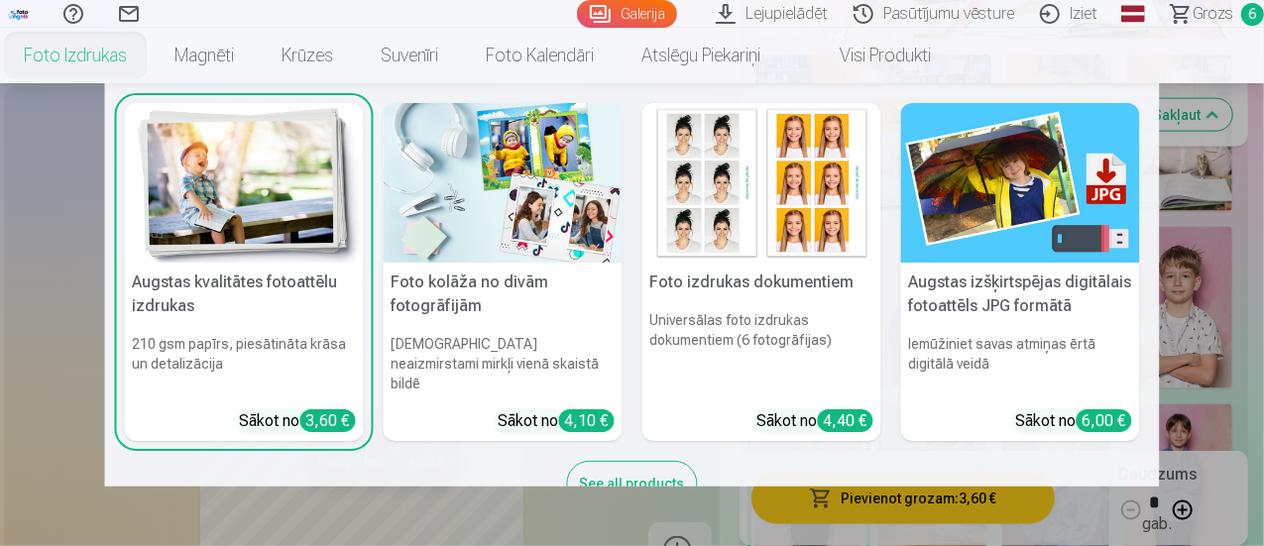
click at [151, 56] on link "Foto izdrukas" at bounding box center [75, 56] width 151 height 56
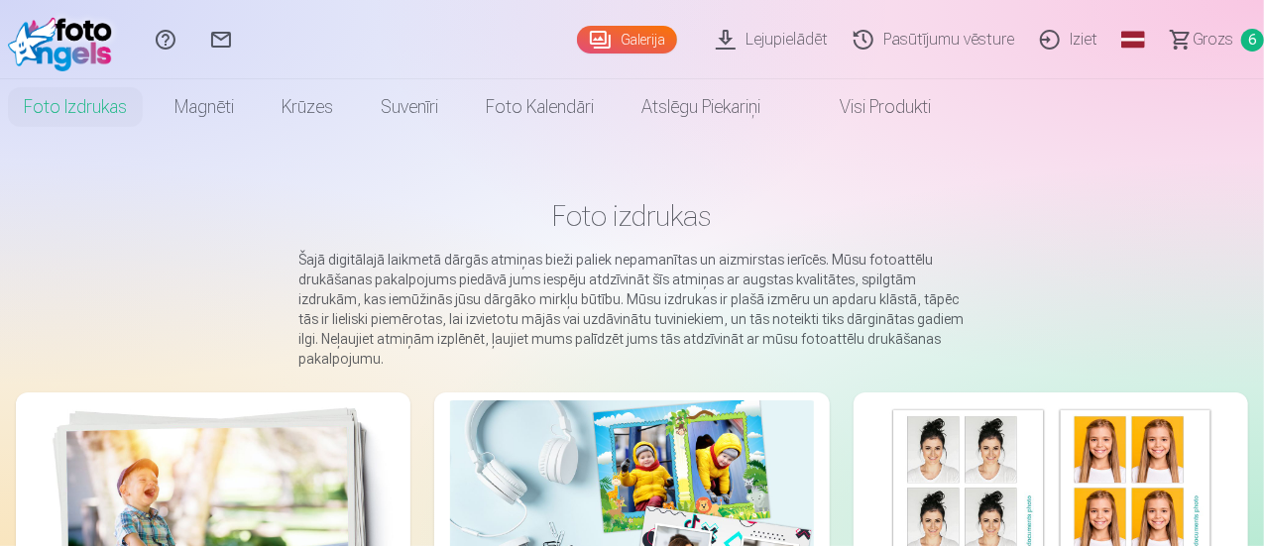
click at [580, 31] on link "Galerija" at bounding box center [627, 40] width 100 height 28
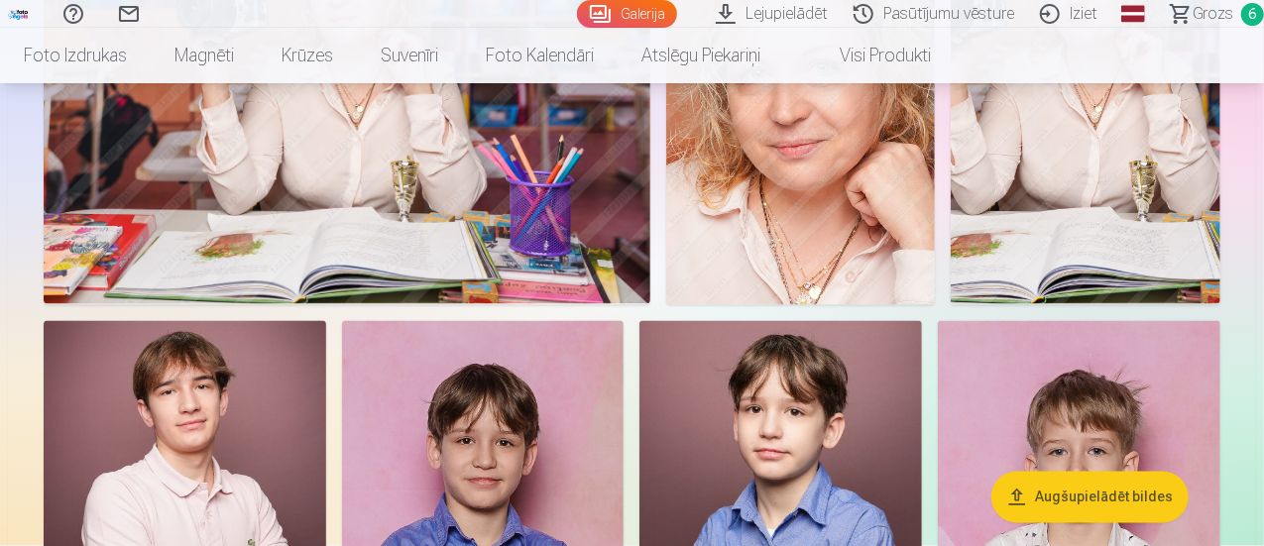
scroll to position [1686, 0]
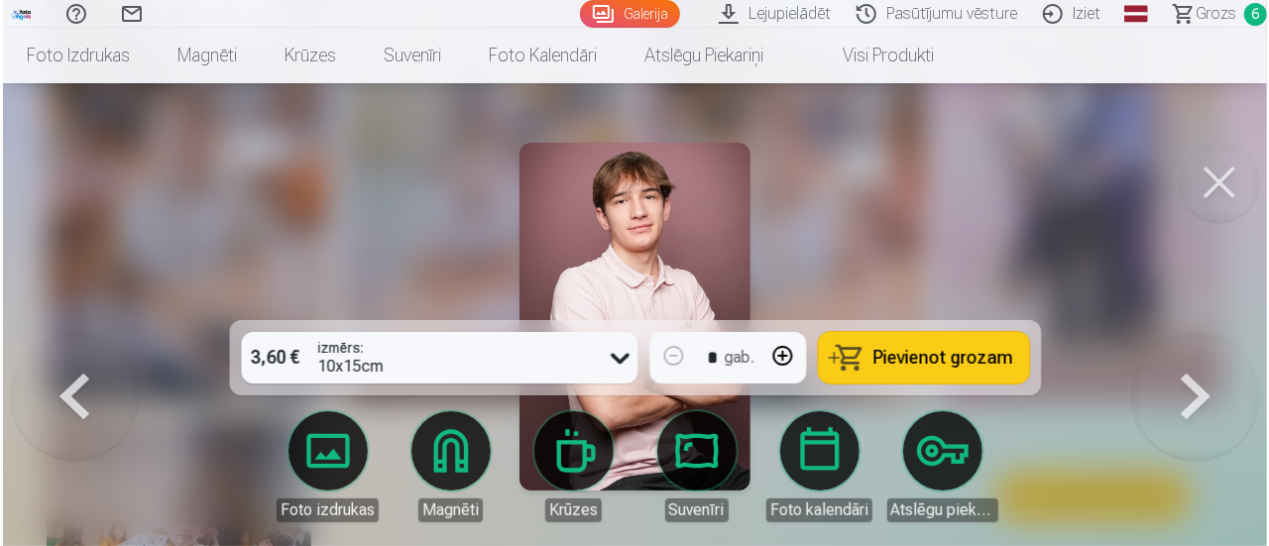
scroll to position [3384, 0]
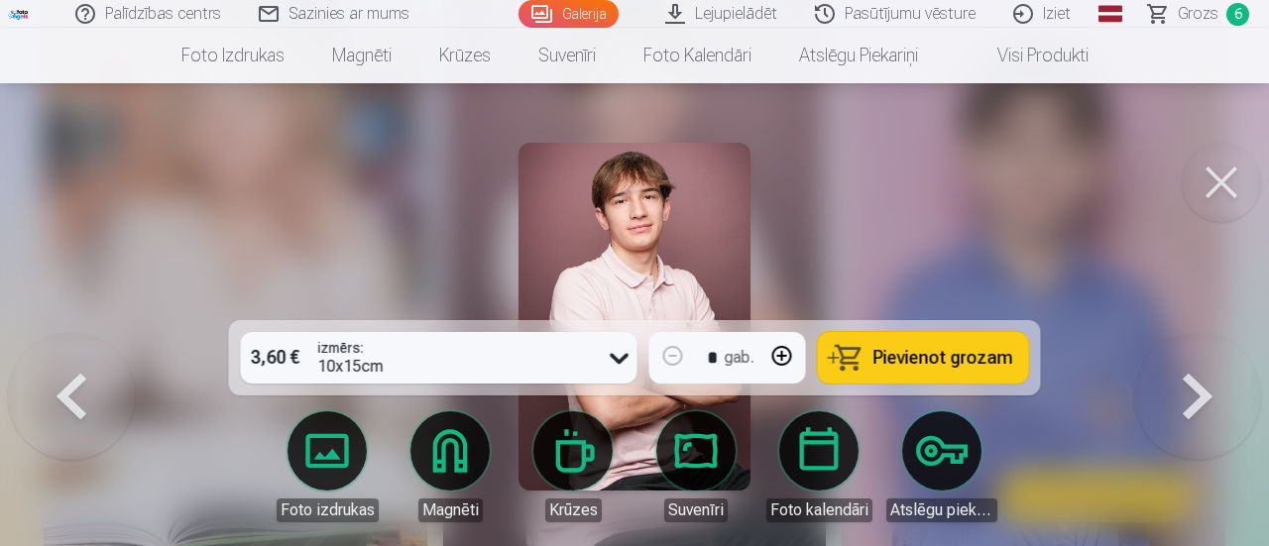
click at [893, 374] on button "Pievienot grozam" at bounding box center [923, 358] width 211 height 52
click at [1184, 333] on button at bounding box center [1198, 333] width 127 height 0
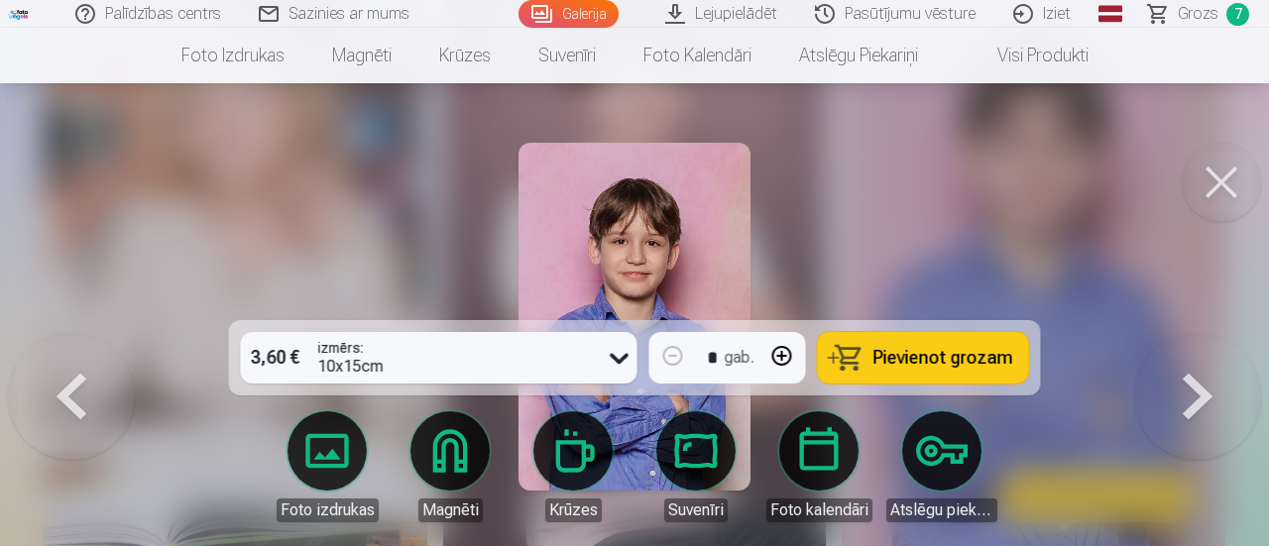
click at [955, 356] on span "Pievienot grozam" at bounding box center [944, 358] width 140 height 18
click at [1186, 333] on button at bounding box center [1198, 333] width 127 height 0
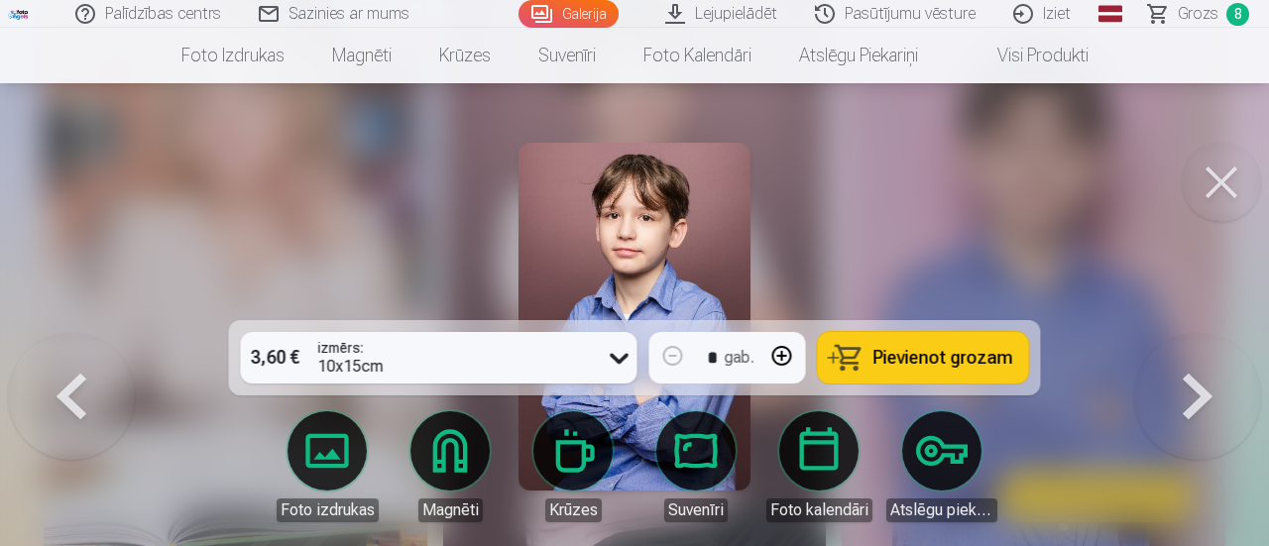
click at [1186, 333] on button at bounding box center [1198, 333] width 127 height 0
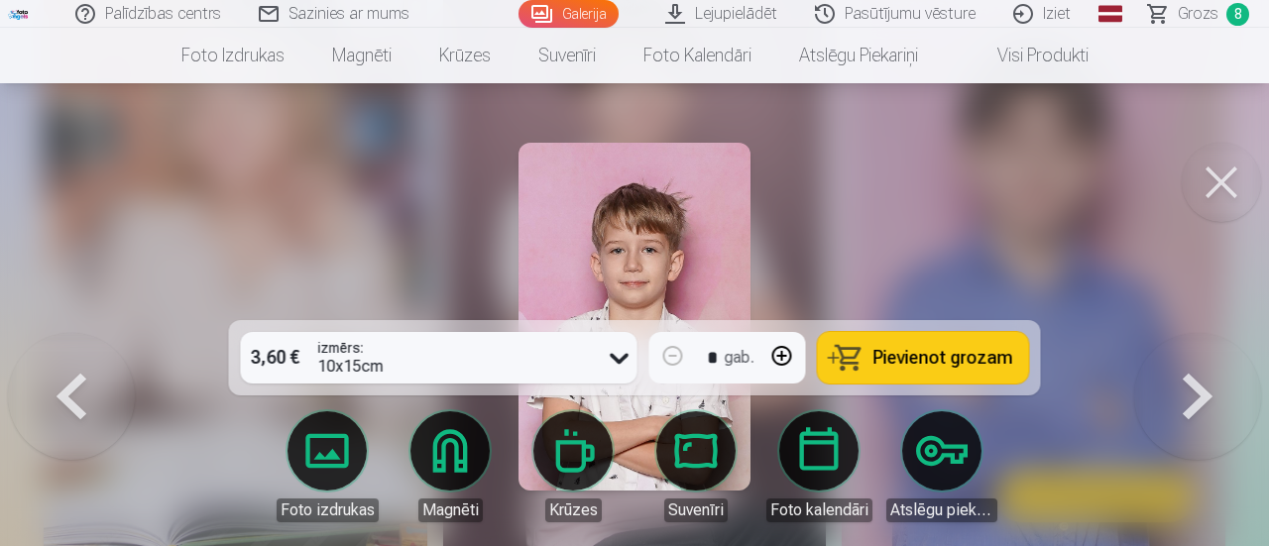
click at [942, 355] on span "Pievienot grozam" at bounding box center [944, 358] width 140 height 18
click at [1194, 17] on span "Grozs" at bounding box center [1198, 14] width 41 height 24
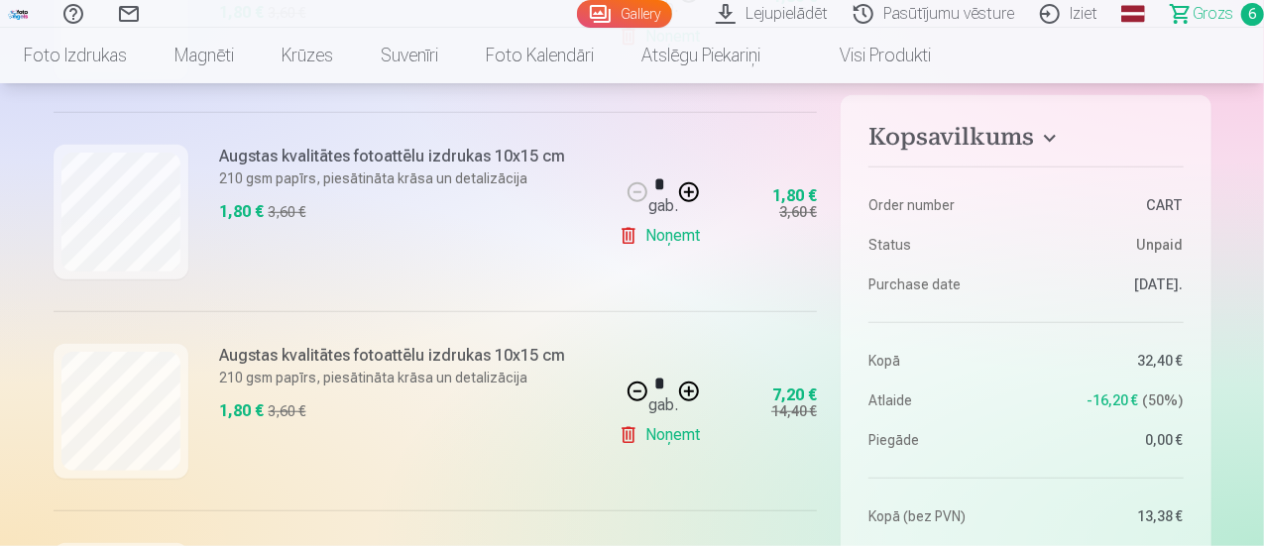
scroll to position [694, 0]
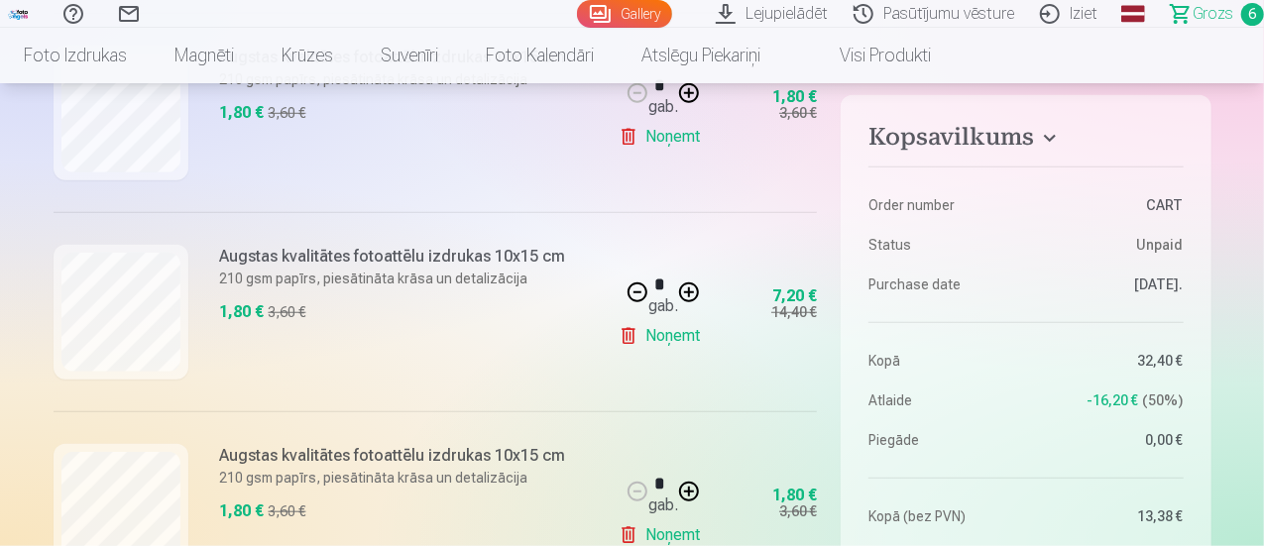
click at [680, 336] on link "Noņemt" at bounding box center [664, 336] width 90 height 40
type input "*"
click at [680, 336] on link "Noņemt" at bounding box center [664, 336] width 90 height 40
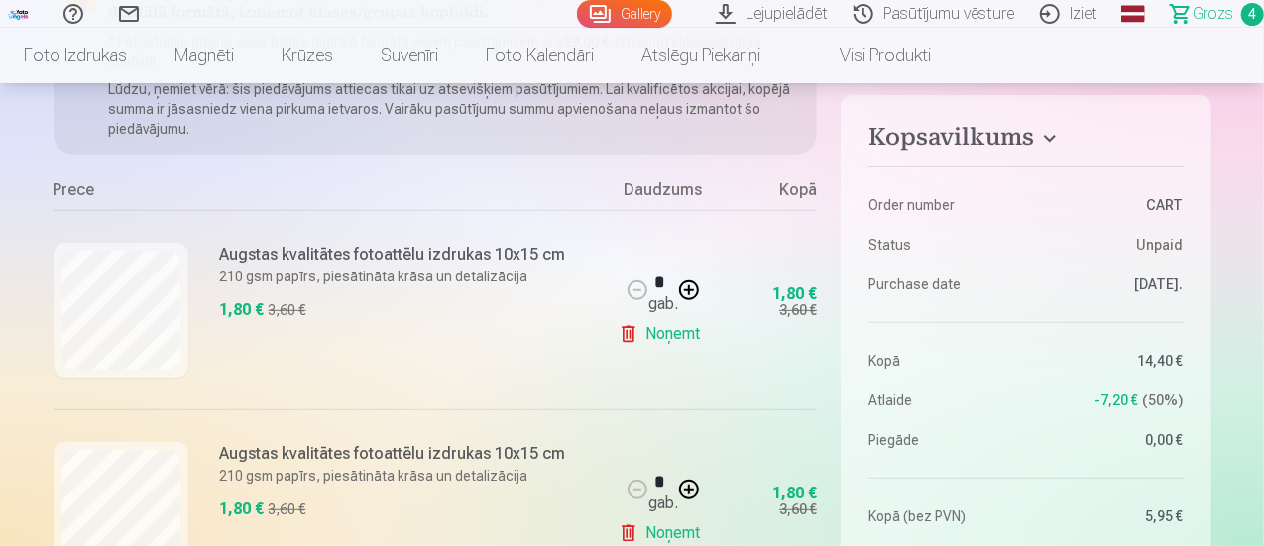
scroll to position [0, 0]
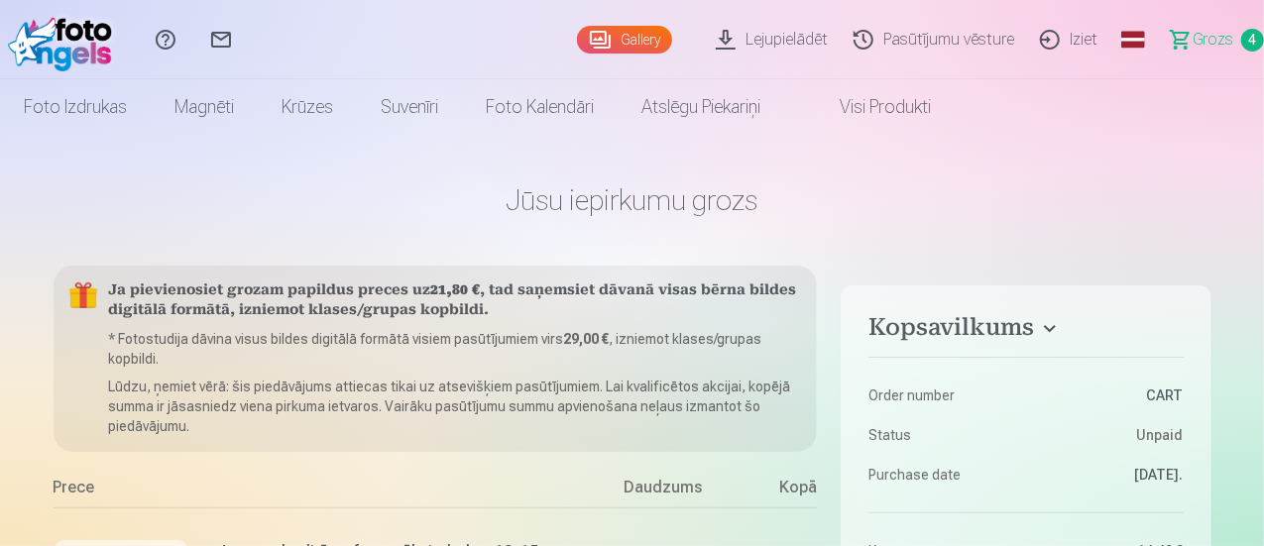
click at [577, 31] on link "Gallery" at bounding box center [624, 40] width 95 height 28
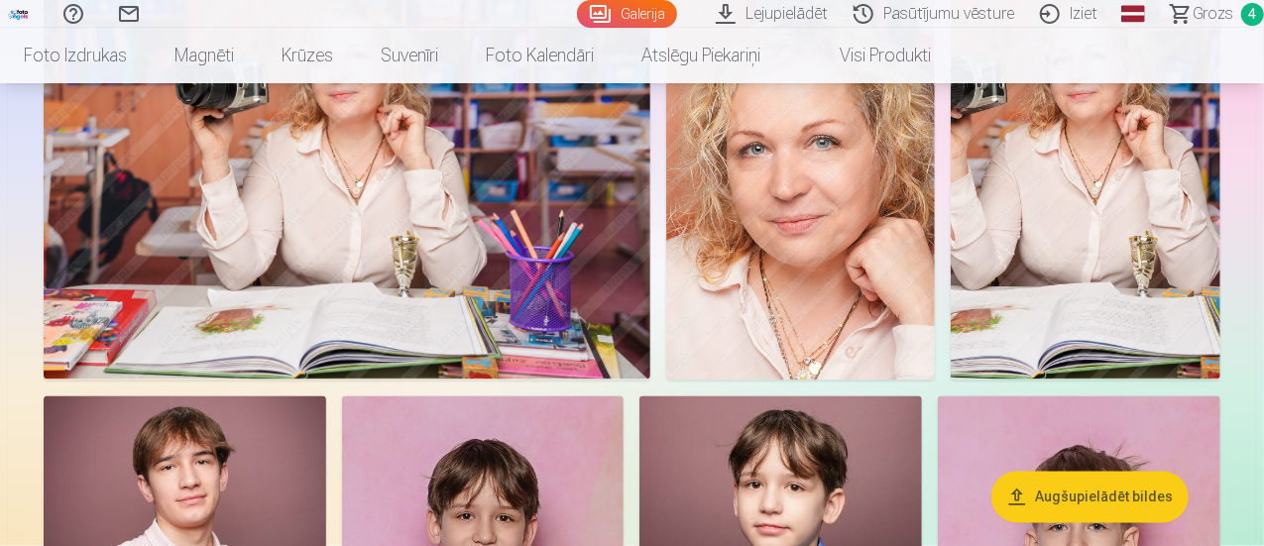
scroll to position [1686, 0]
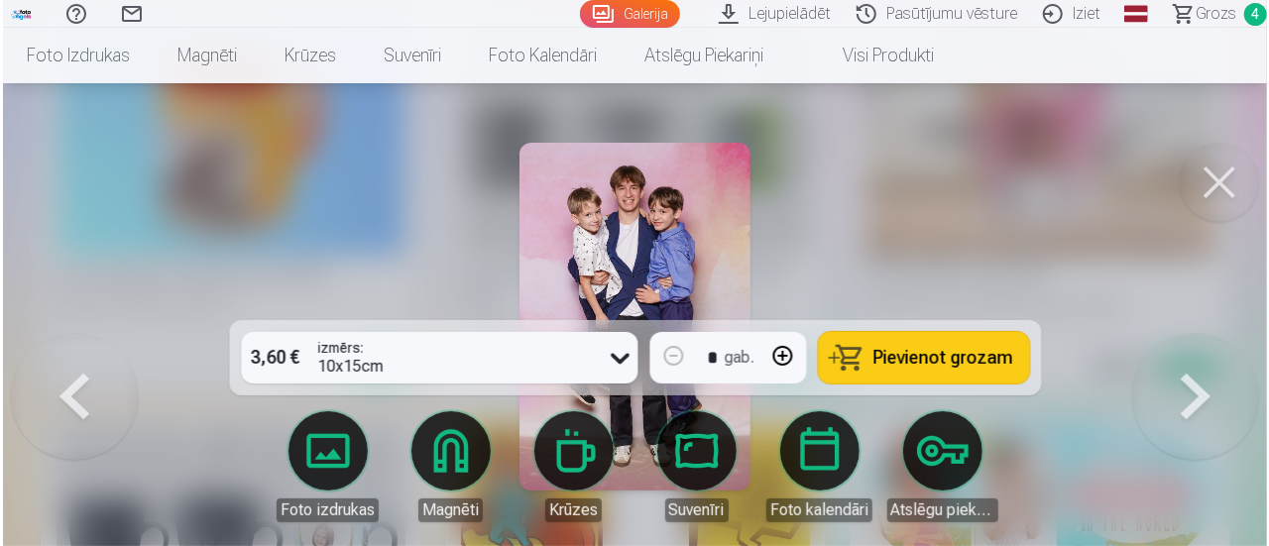
scroll to position [6569, 0]
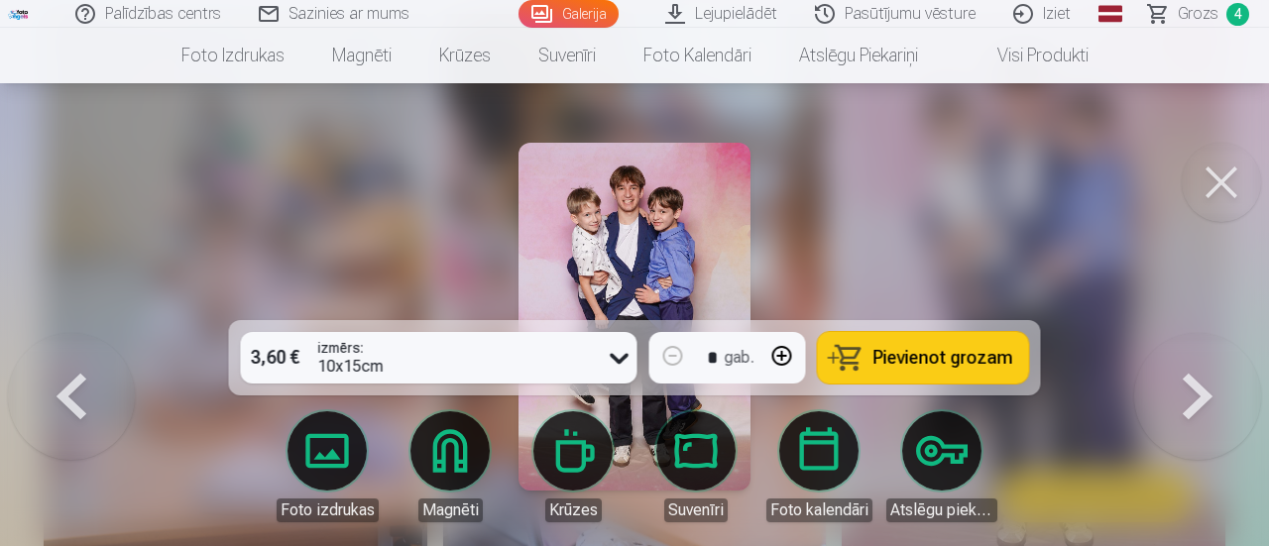
click at [782, 358] on button at bounding box center [783, 356] width 48 height 48
click at [917, 361] on span "Pievienot grozam" at bounding box center [944, 358] width 140 height 18
type input "*"
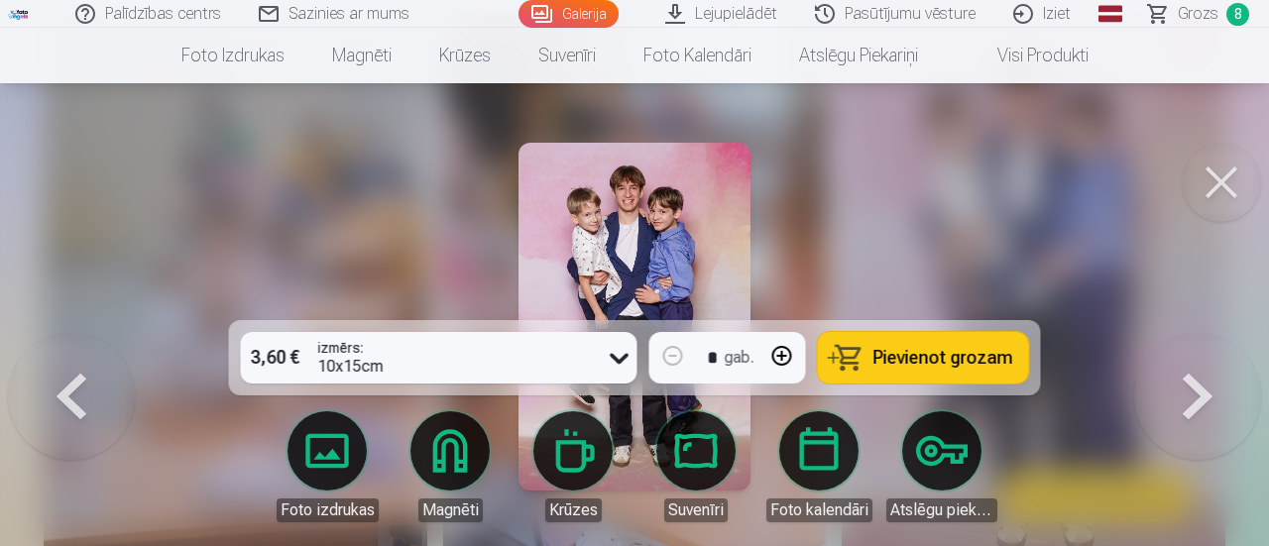
click at [579, 11] on link "Galerija" at bounding box center [569, 14] width 100 height 28
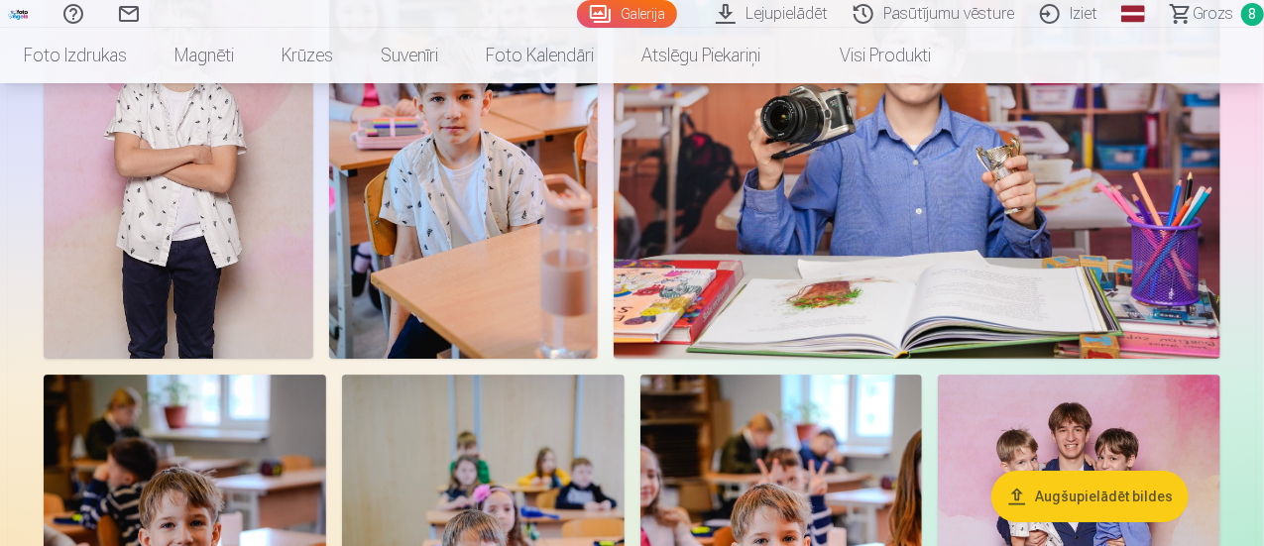
scroll to position [3273, 0]
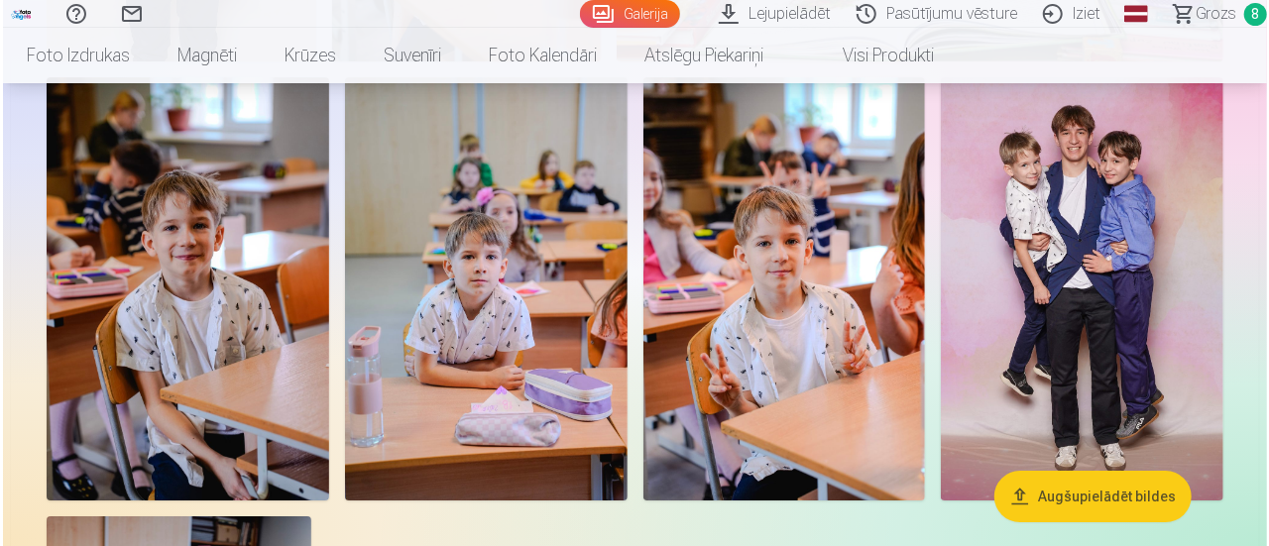
scroll to position [3283, 0]
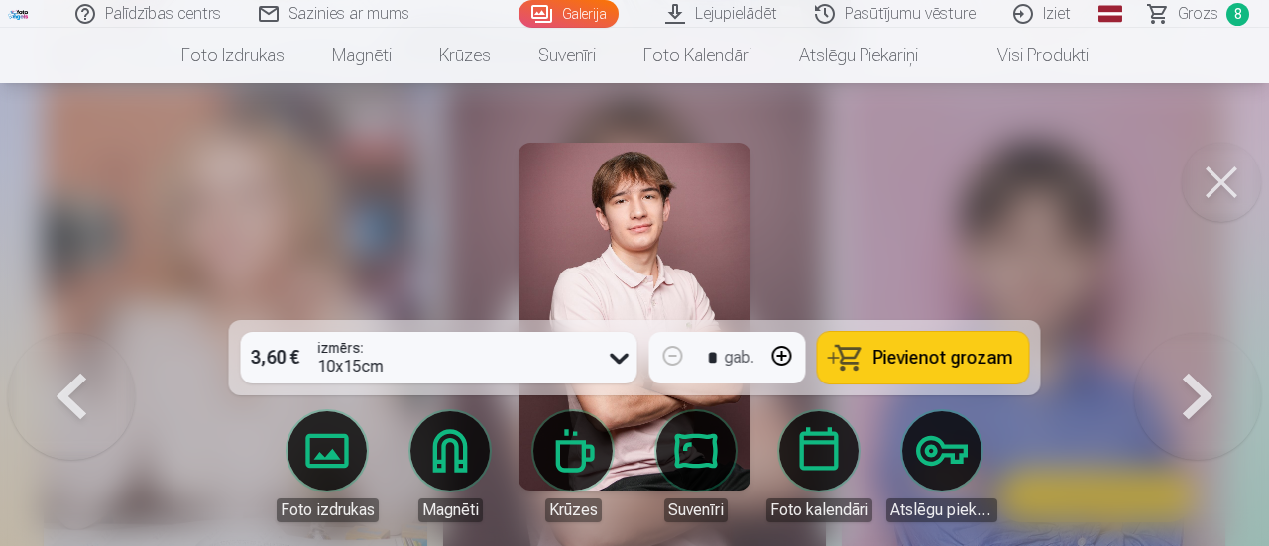
click at [879, 360] on span "Pievienot grozam" at bounding box center [944, 358] width 140 height 18
click at [1192, 15] on span "Grozs" at bounding box center [1198, 14] width 41 height 24
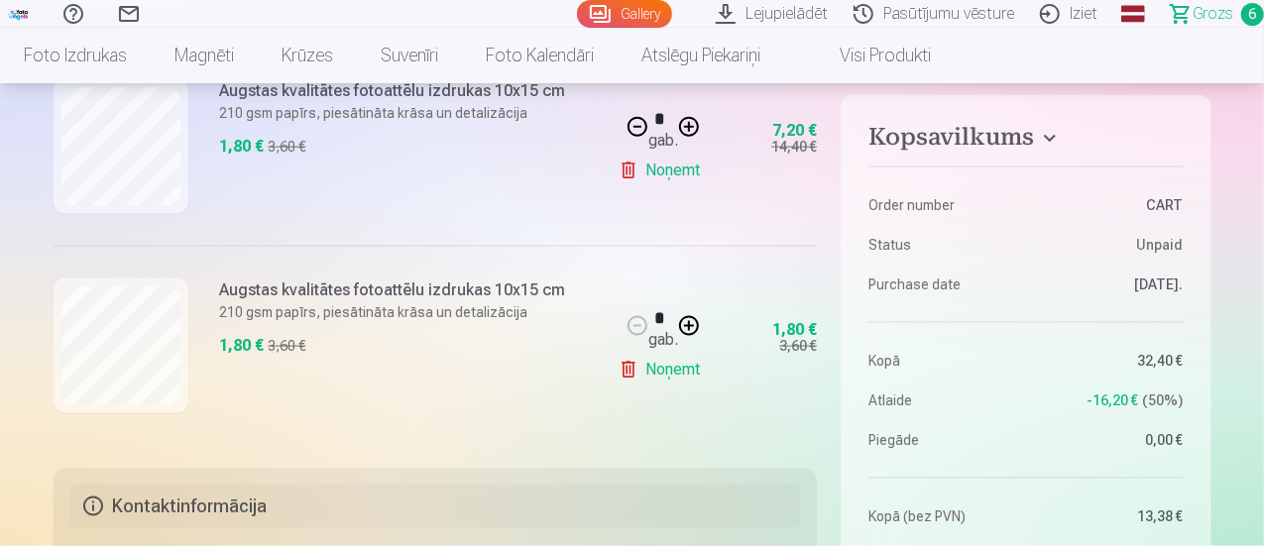
scroll to position [1289, 0]
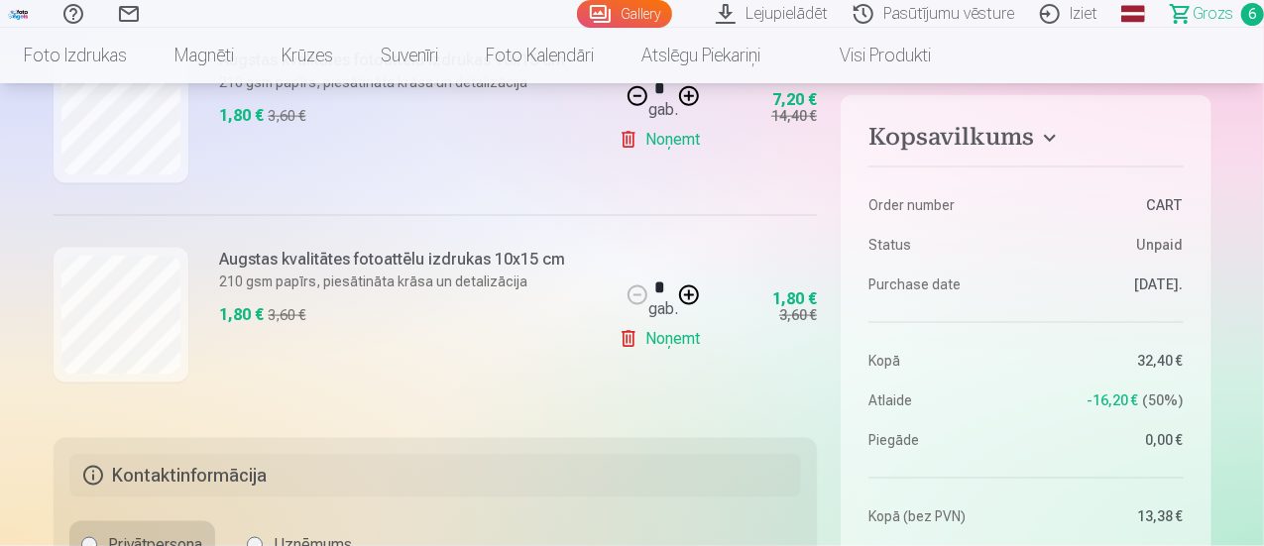
click at [596, 17] on link "Gallery" at bounding box center [624, 14] width 95 height 28
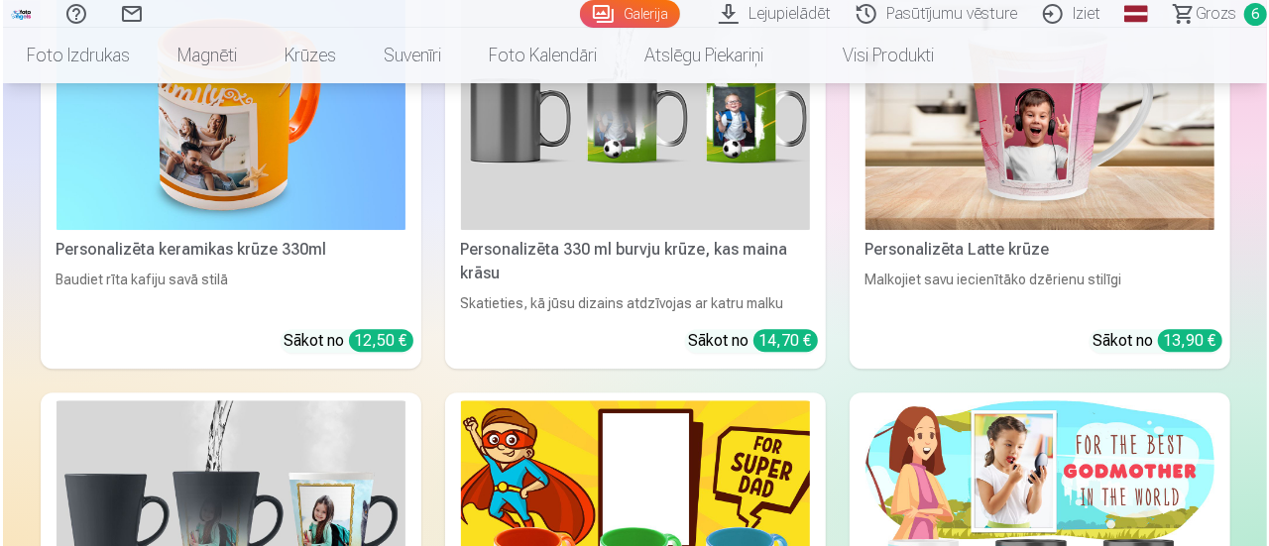
scroll to position [6545, 0]
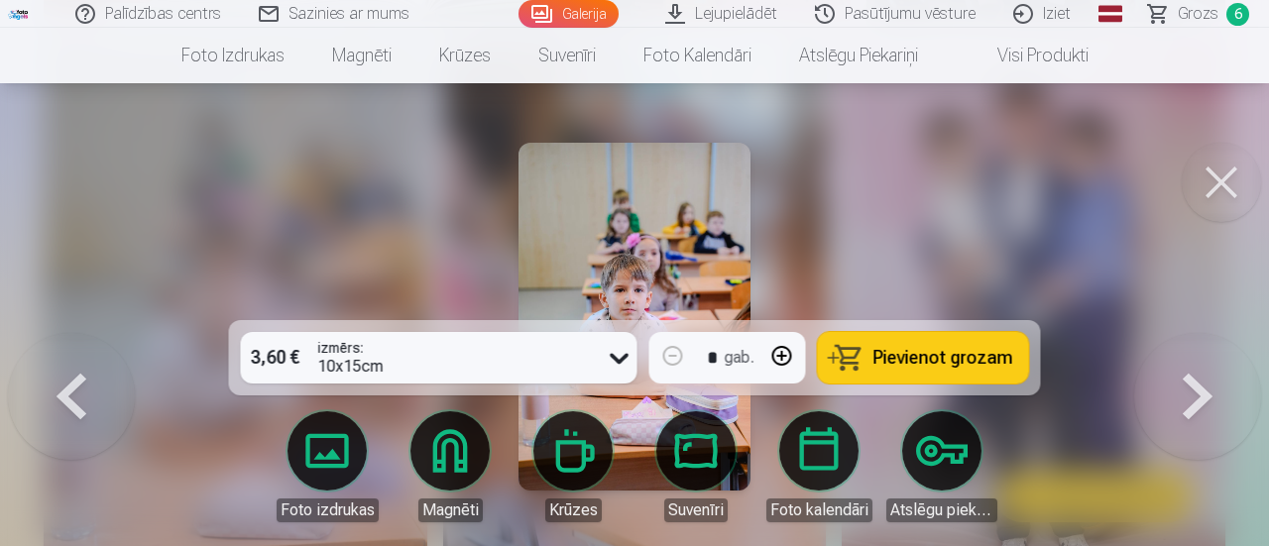
click at [907, 360] on span "Pievienot grozam" at bounding box center [944, 358] width 140 height 18
click at [587, 24] on link "Galerija" at bounding box center [569, 14] width 100 height 28
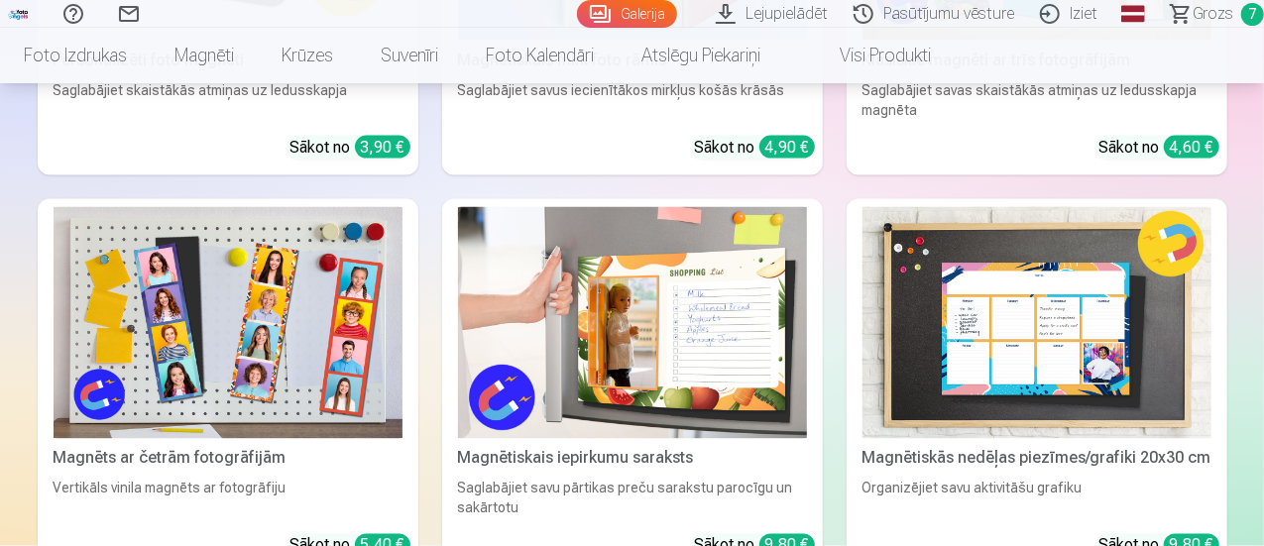
scroll to position [5355, 0]
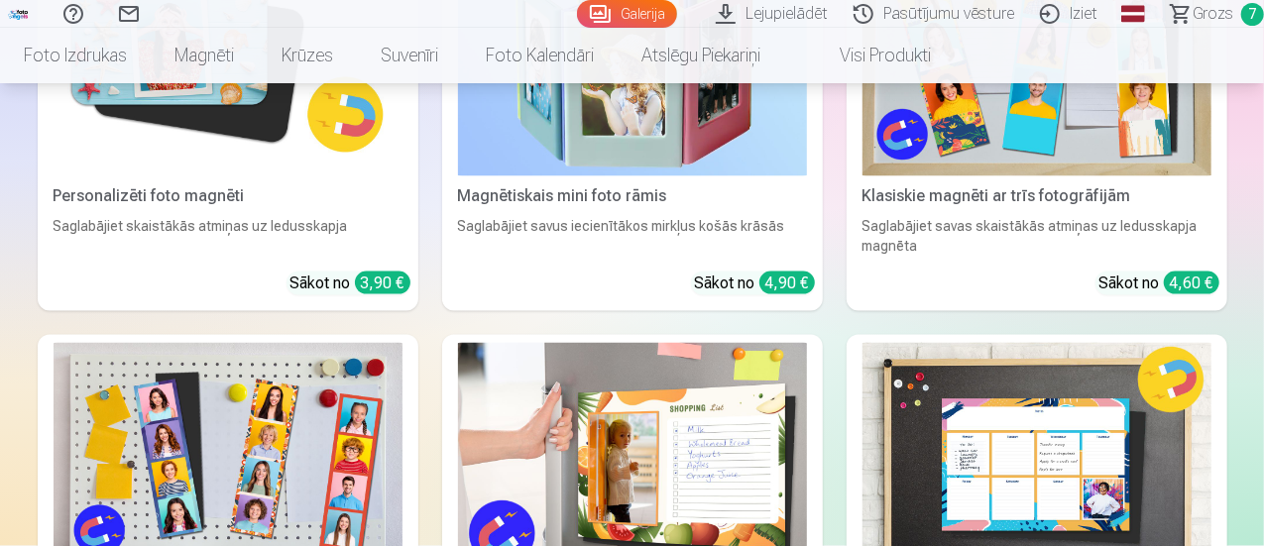
click at [1048, 14] on link "Iziet" at bounding box center [1071, 14] width 83 height 28
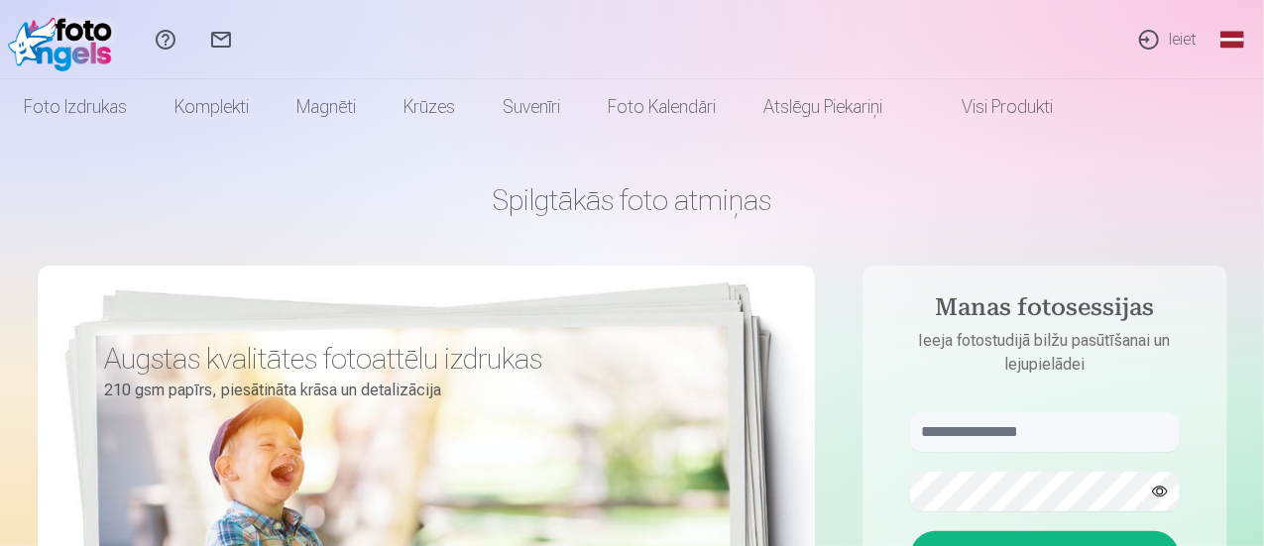
click at [1159, 38] on link "Ieiet" at bounding box center [1167, 39] width 91 height 79
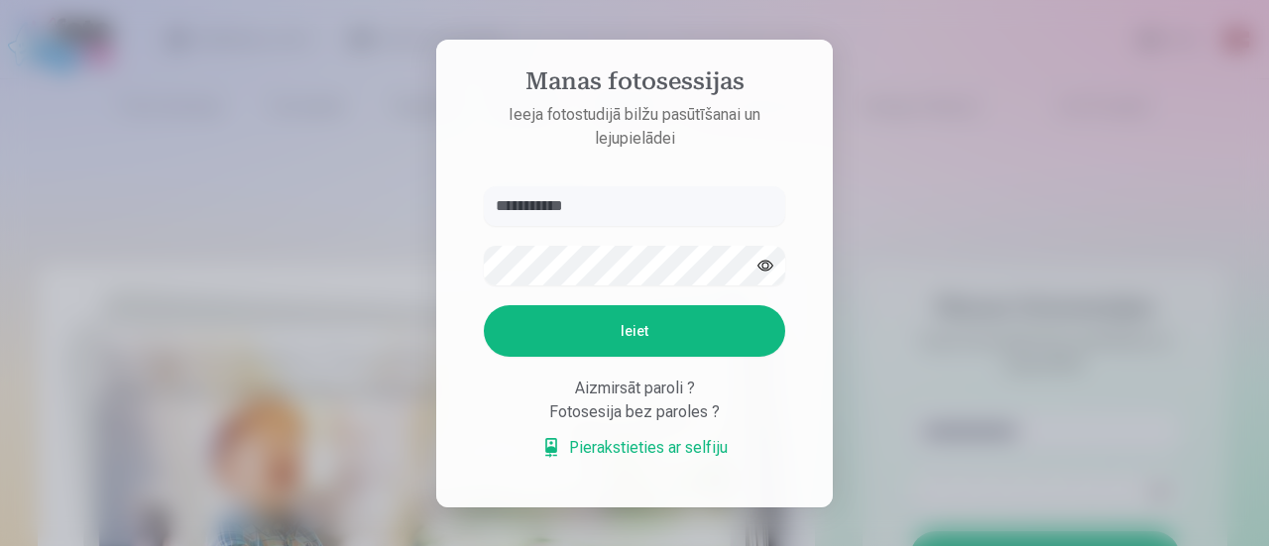
type input "**********"
click at [576, 333] on button "Ieiet" at bounding box center [634, 331] width 301 height 52
